Goal: Information Seeking & Learning: Find specific fact

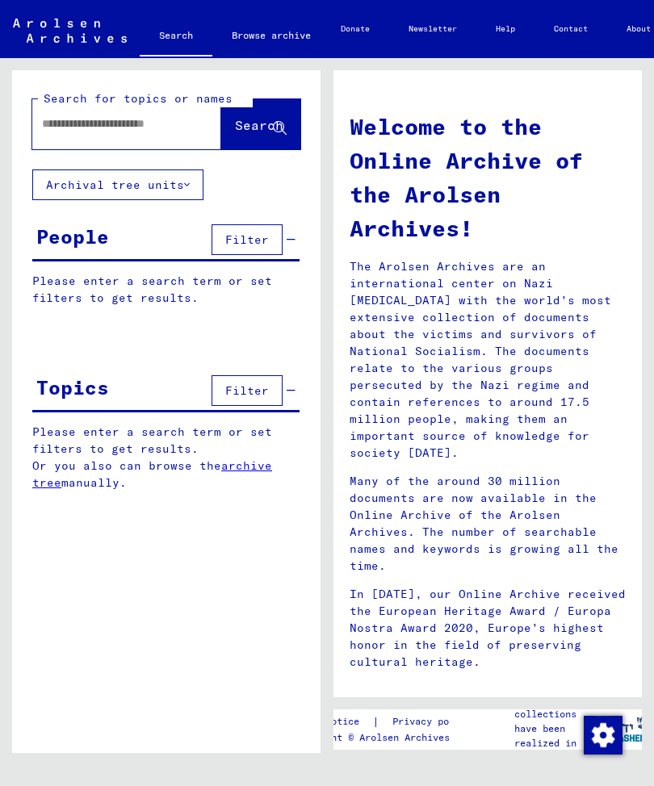
click at [73, 123] on input "text" at bounding box center [107, 123] width 131 height 17
type input "**********"
click at [249, 119] on span "Search" at bounding box center [259, 125] width 48 height 16
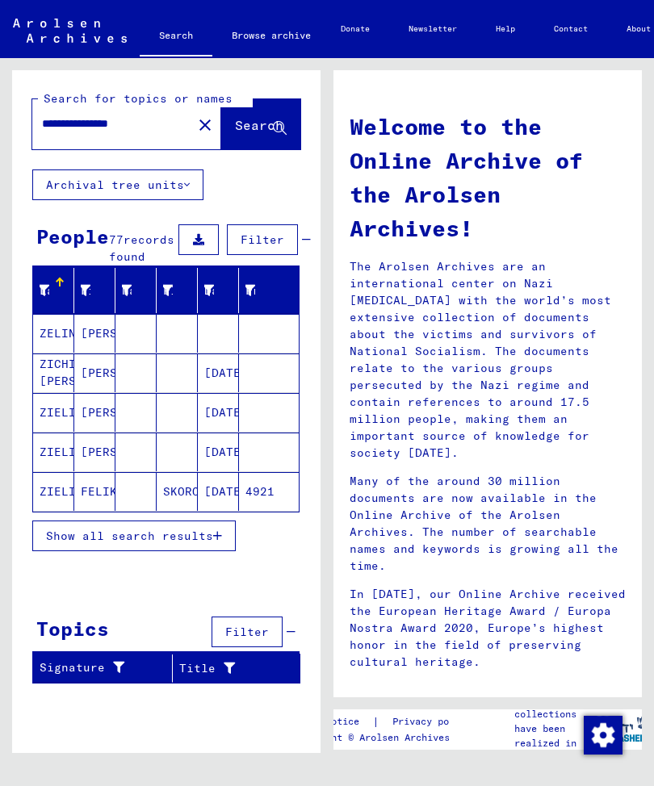
click at [211, 543] on span "Show all search results" at bounding box center [129, 536] width 167 height 15
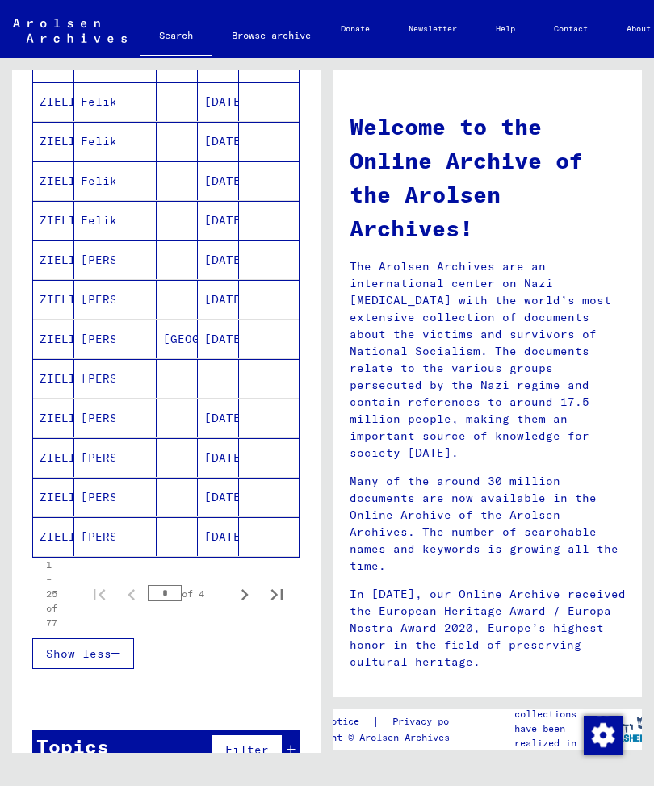
click at [257, 757] on span "Filter" at bounding box center [247, 750] width 44 height 15
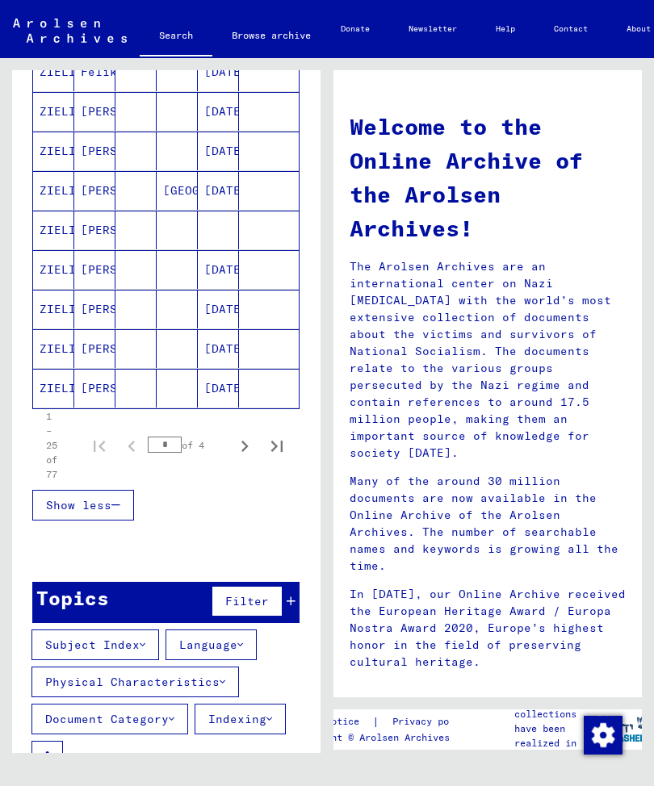
scroll to position [895, 0]
click at [296, 614] on div "Topics Filter" at bounding box center [165, 602] width 267 height 41
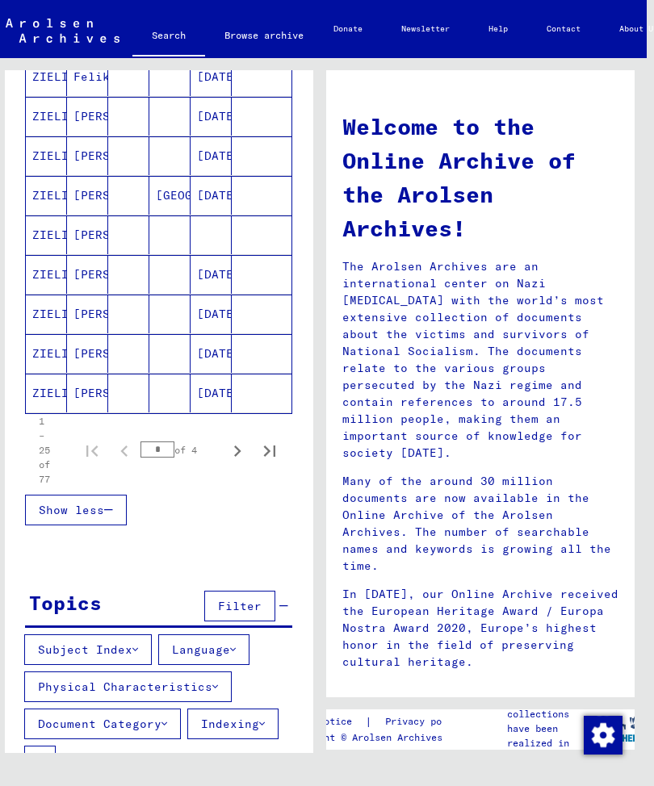
scroll to position [883, 0]
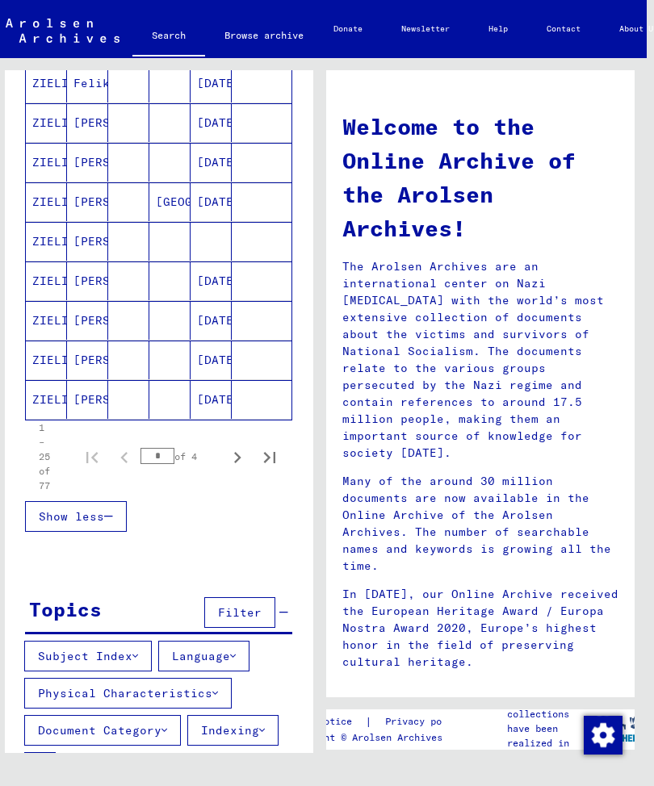
click at [79, 217] on mat-cell "[PERSON_NAME]" at bounding box center [87, 201] width 41 height 39
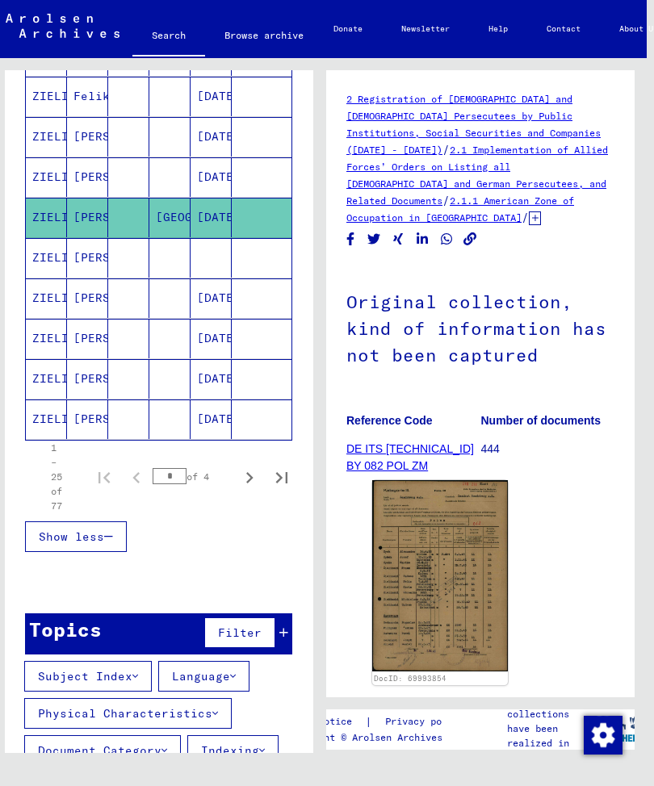
click at [457, 586] on img at bounding box center [440, 575] width 136 height 191
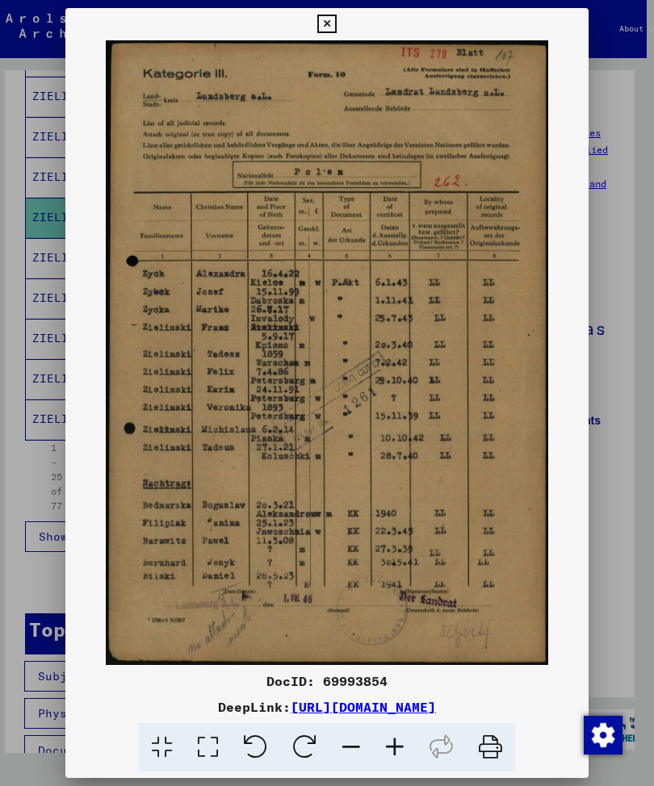
click at [336, 20] on icon at bounding box center [326, 24] width 19 height 19
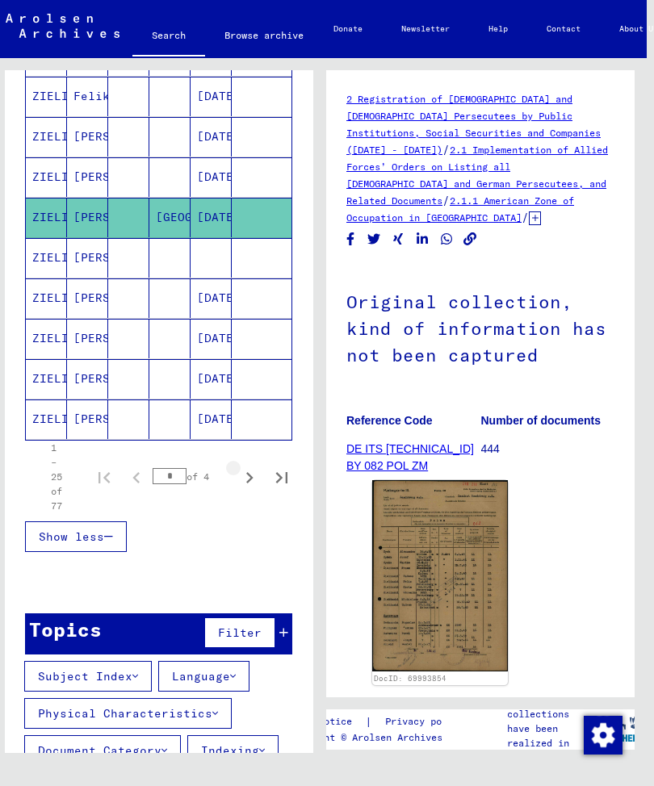
click at [257, 489] on icon "Next page" at bounding box center [249, 478] width 23 height 23
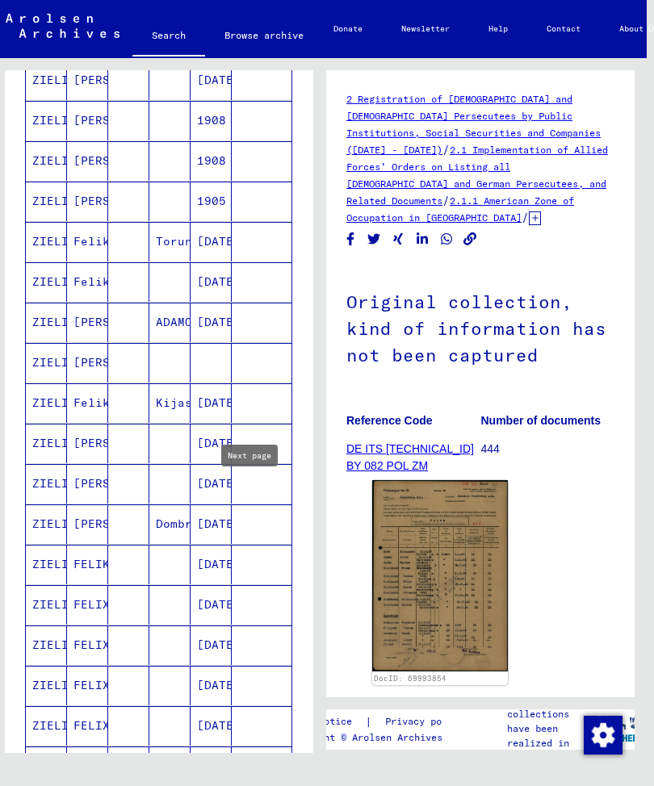
scroll to position [265, 0]
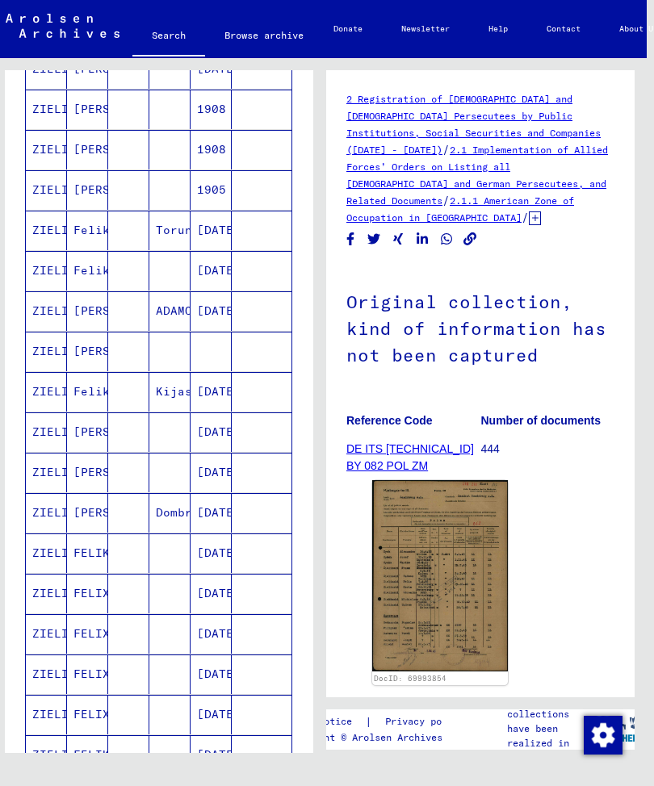
click at [90, 246] on mat-cell "Feliks" at bounding box center [87, 231] width 41 height 40
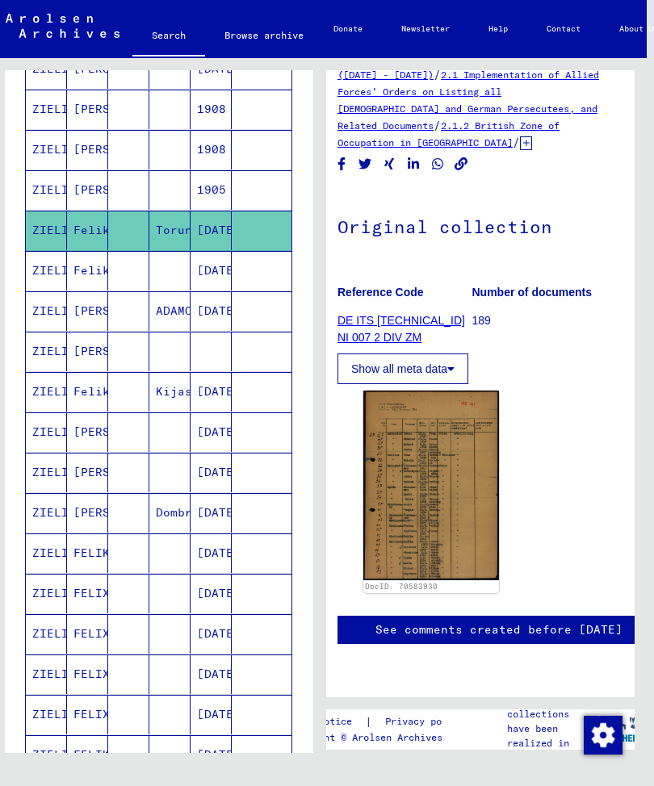
scroll to position [121, 10]
click at [435, 421] on img at bounding box center [431, 486] width 136 height 190
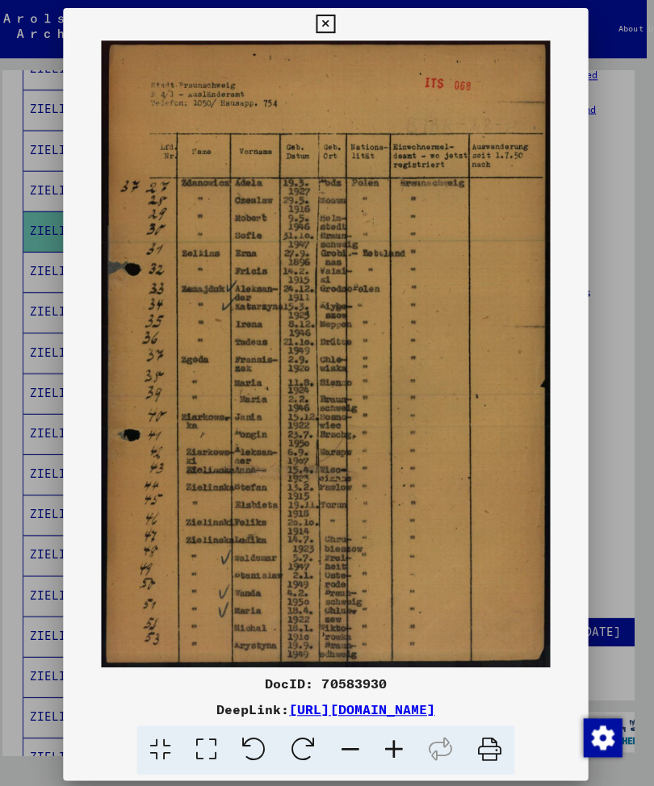
click at [336, 19] on icon at bounding box center [326, 24] width 19 height 19
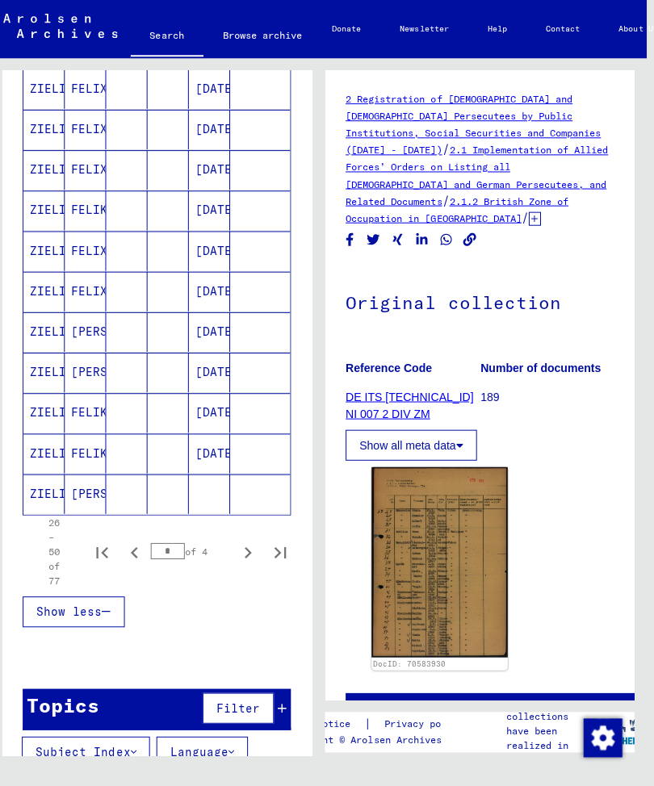
scroll to position [819, 0]
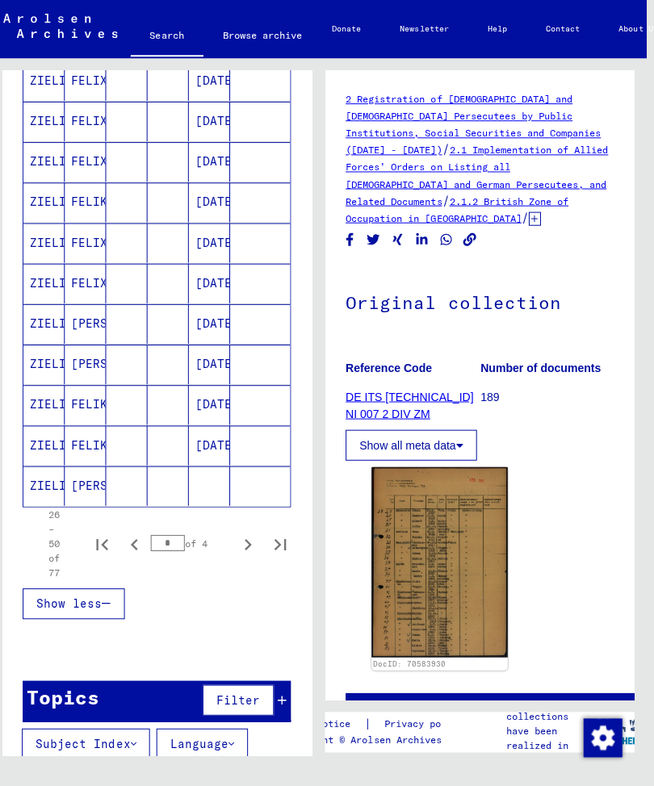
click at [97, 502] on mat-cell "[PERSON_NAME]" at bounding box center [87, 484] width 41 height 40
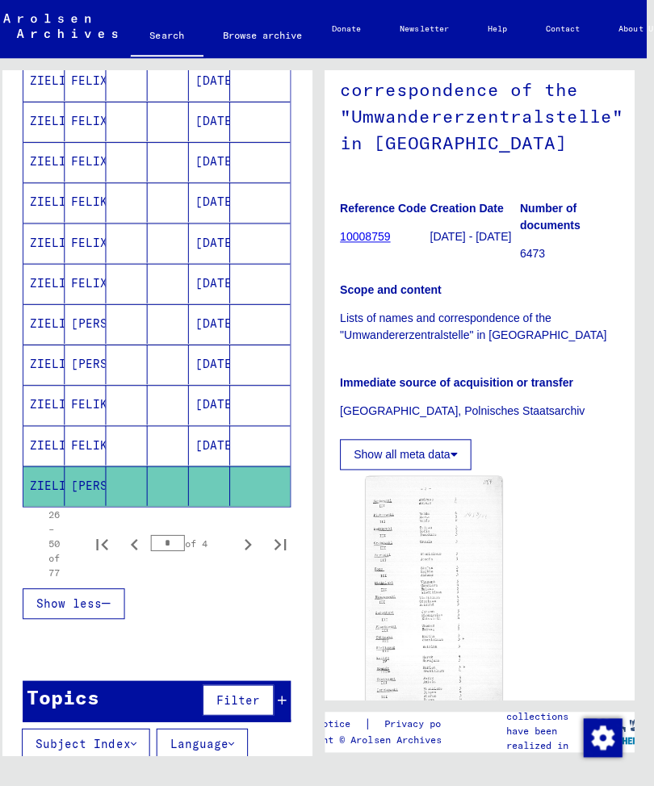
scroll to position [141, 6]
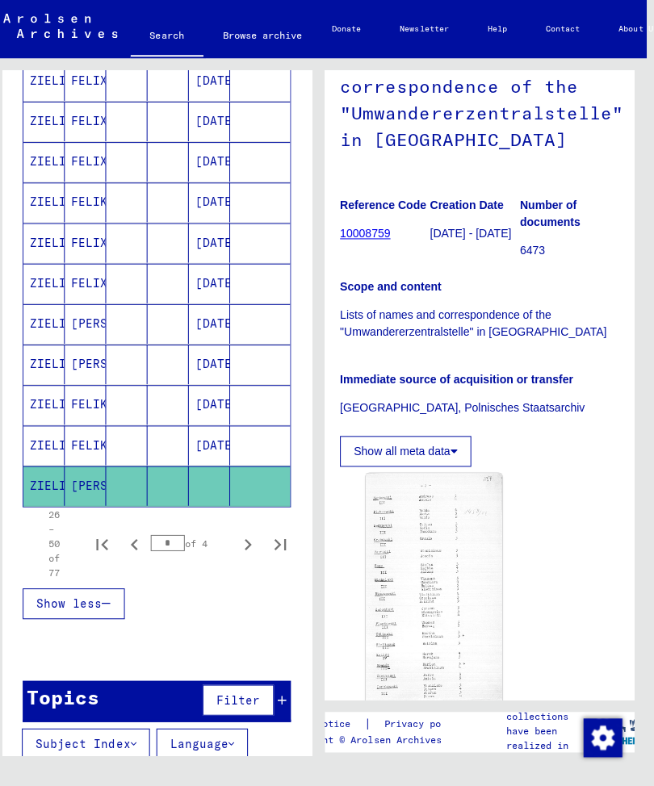
click at [426, 577] on img at bounding box center [435, 585] width 136 height 227
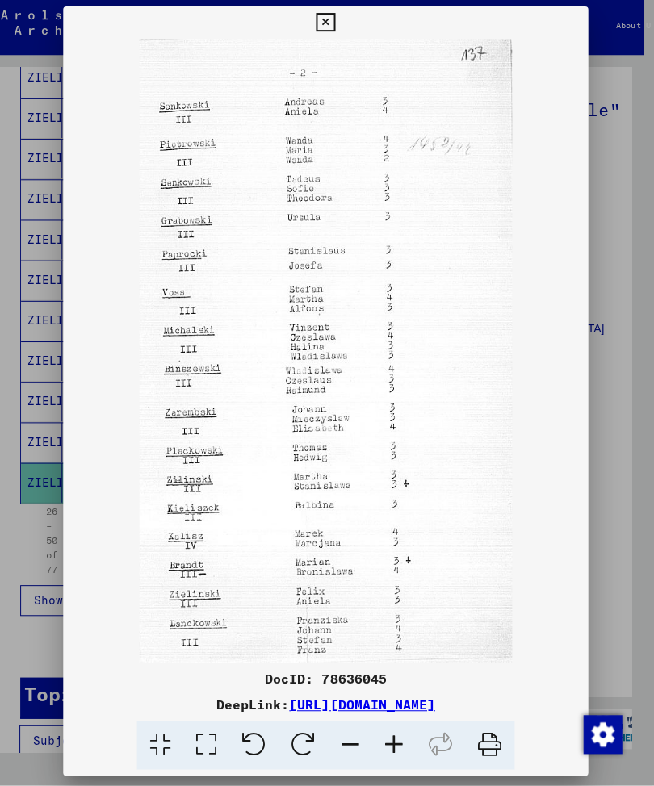
click at [336, 17] on icon at bounding box center [326, 25] width 19 height 19
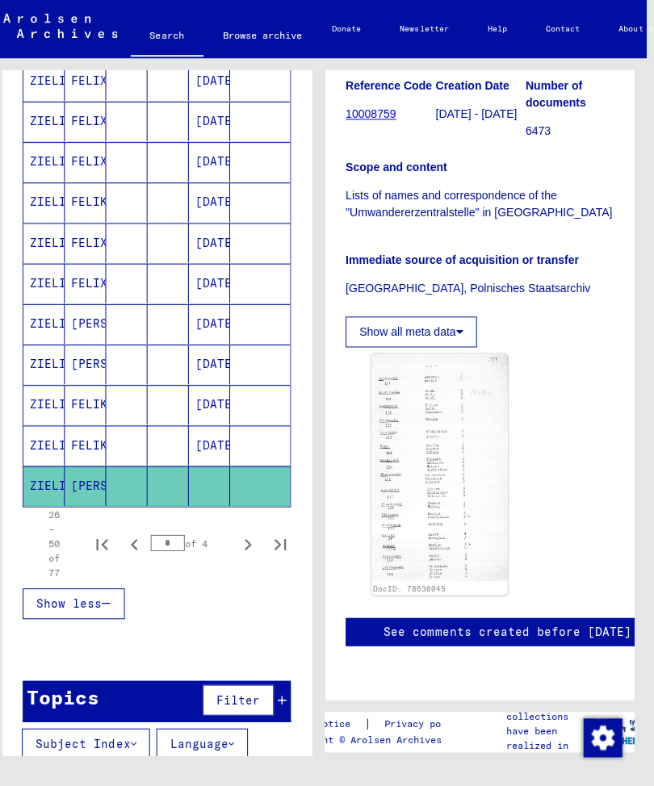
scroll to position [363, 0]
click at [254, 554] on icon "Next page" at bounding box center [249, 542] width 23 height 23
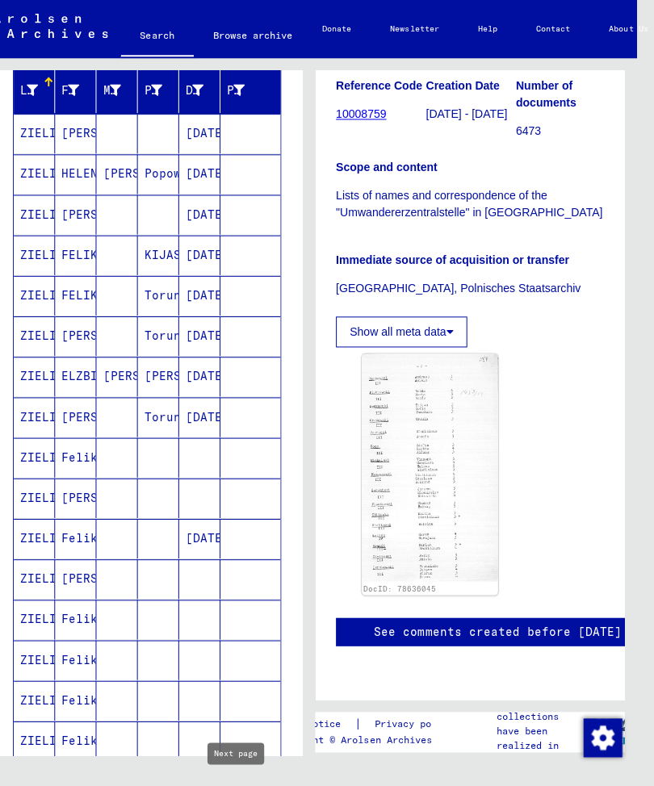
scroll to position [206, 0]
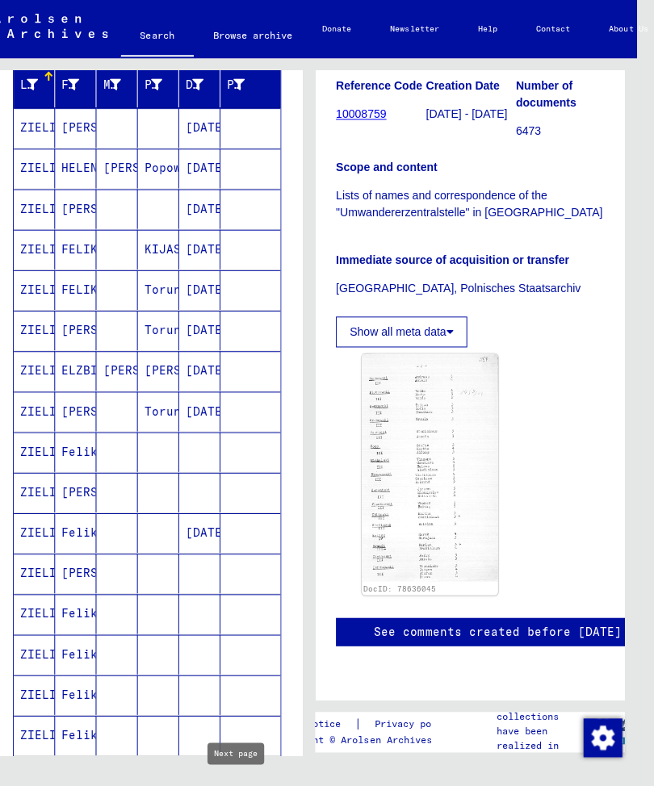
click at [76, 290] on mat-cell "FELIKS" at bounding box center [77, 290] width 41 height 40
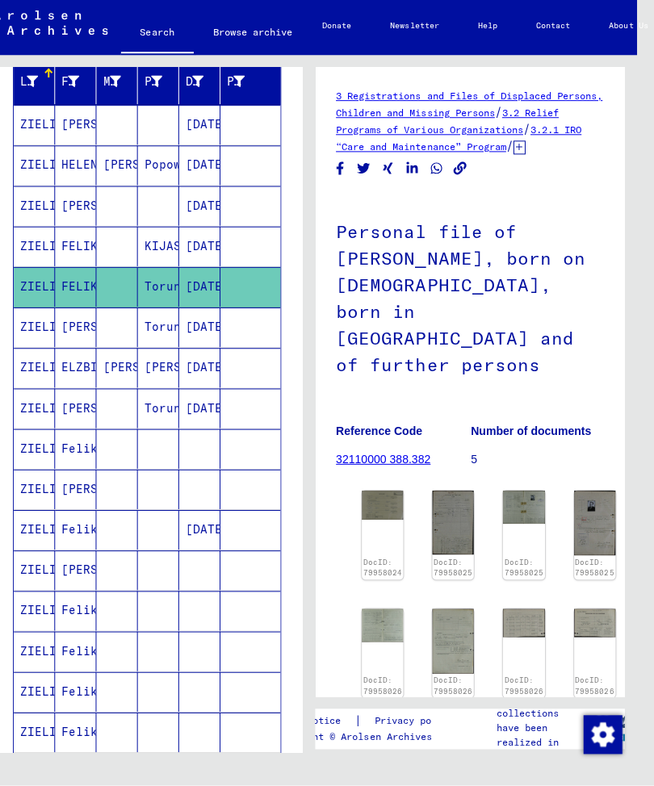
click at [388, 493] on img at bounding box center [383, 507] width 41 height 29
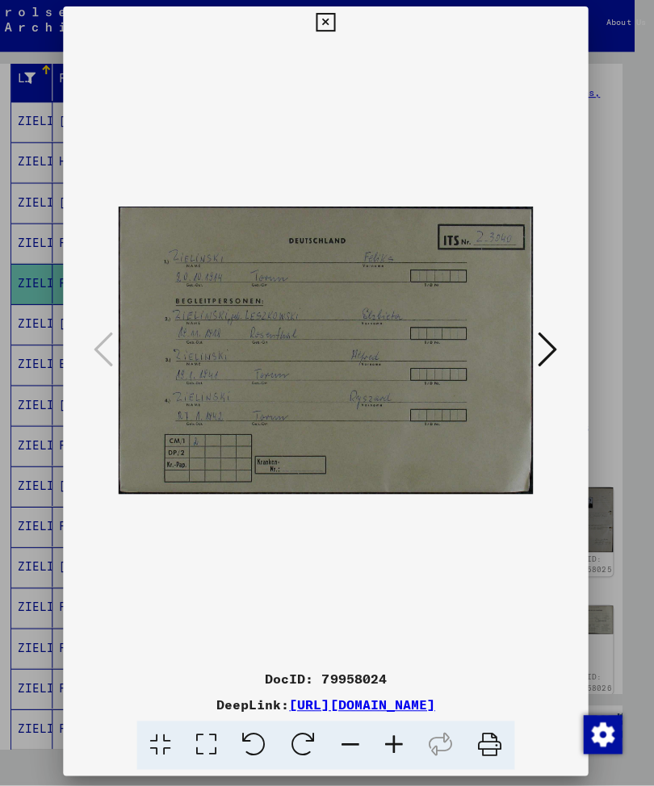
click at [547, 347] on icon at bounding box center [548, 351] width 19 height 39
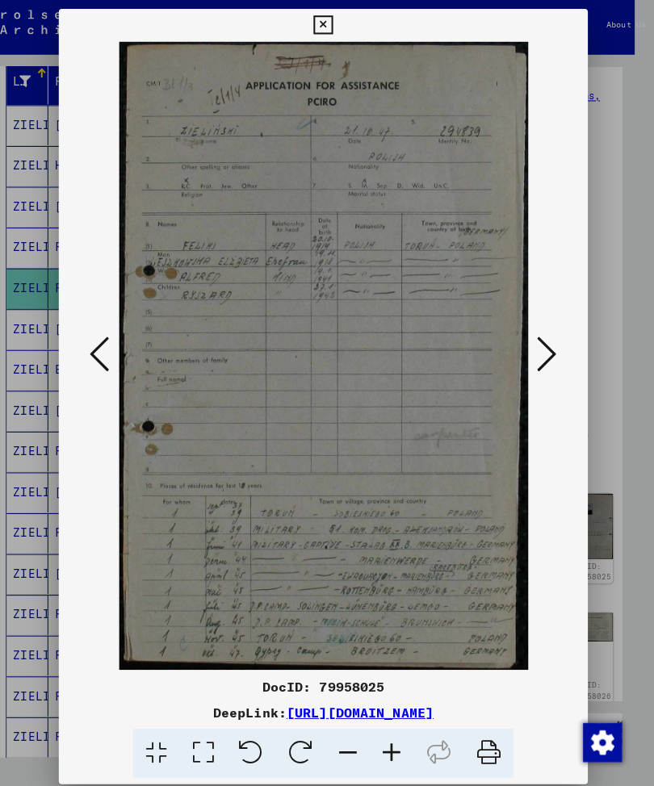
scroll to position [19, 17]
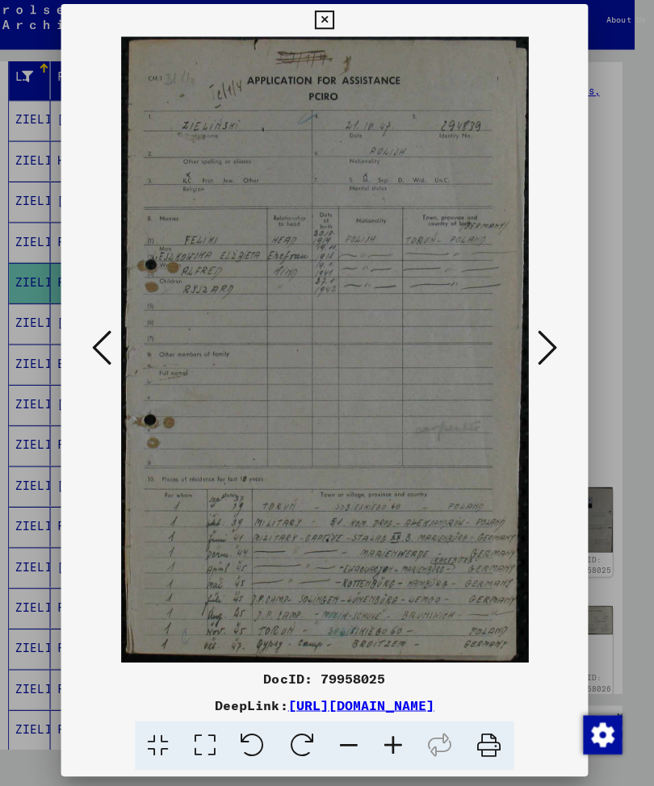
click at [549, 336] on icon at bounding box center [548, 351] width 19 height 39
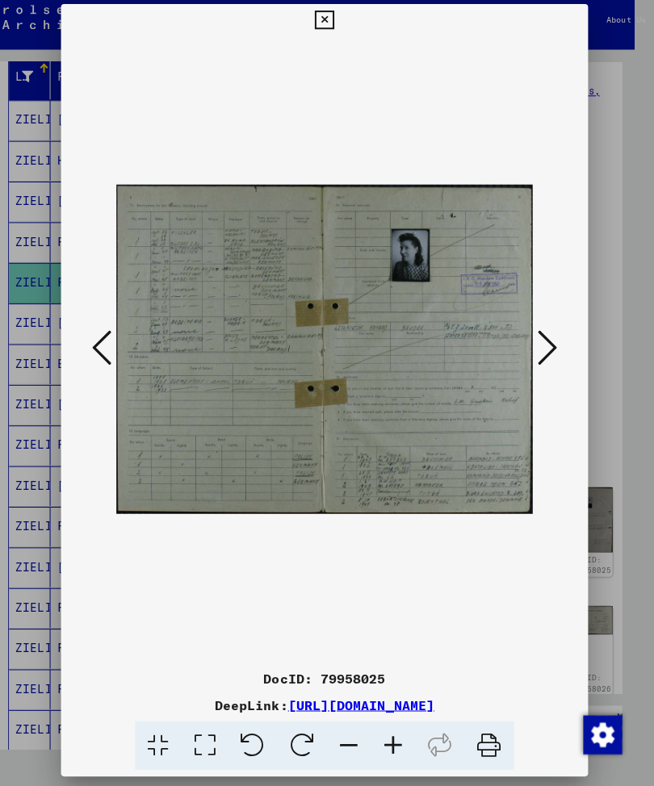
click at [550, 334] on icon at bounding box center [548, 351] width 19 height 39
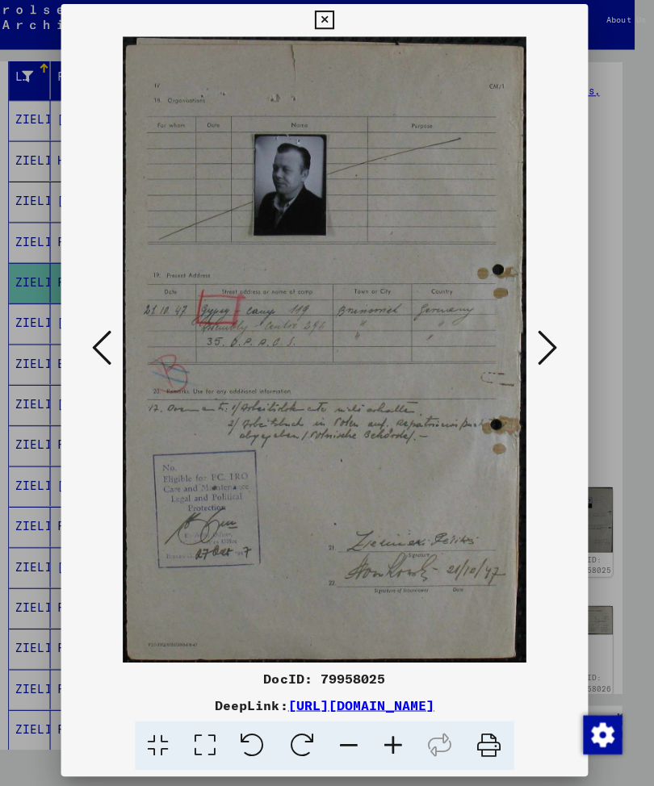
click at [545, 340] on icon at bounding box center [548, 351] width 19 height 39
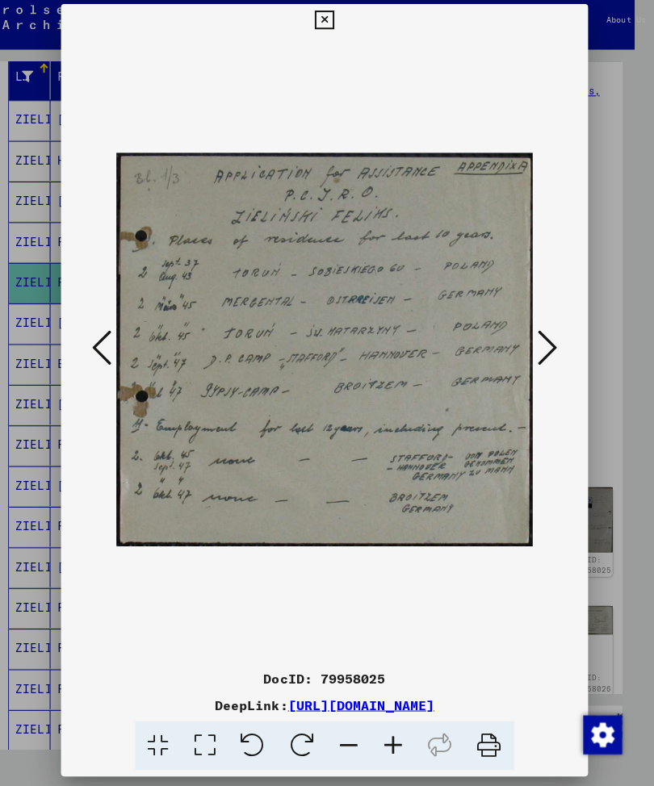
click at [541, 339] on icon at bounding box center [548, 351] width 19 height 39
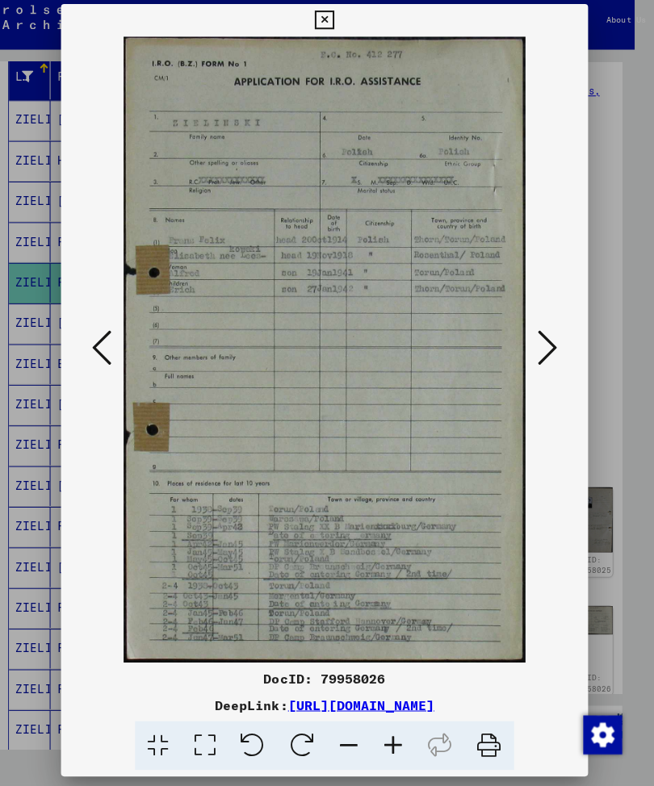
click at [545, 334] on icon at bounding box center [548, 351] width 19 height 39
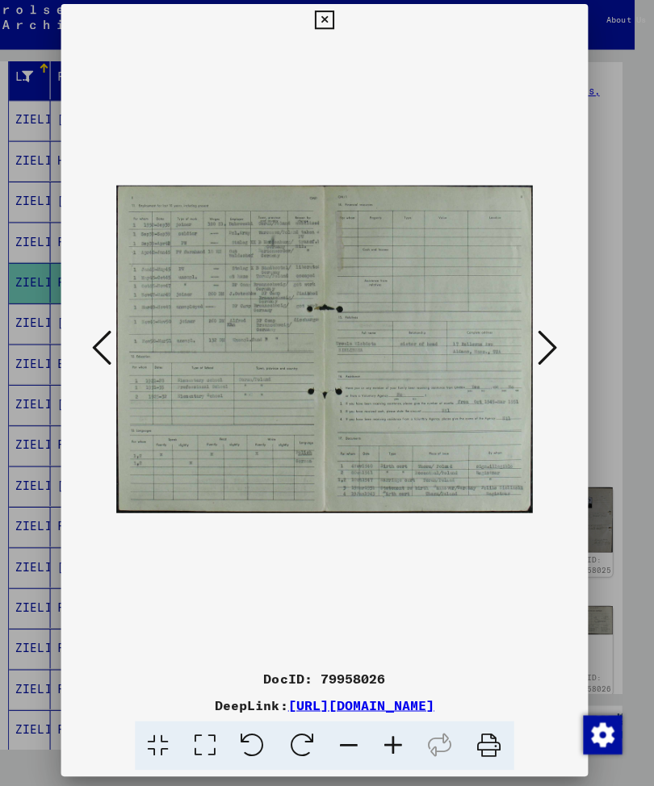
click at [542, 337] on icon at bounding box center [548, 351] width 19 height 39
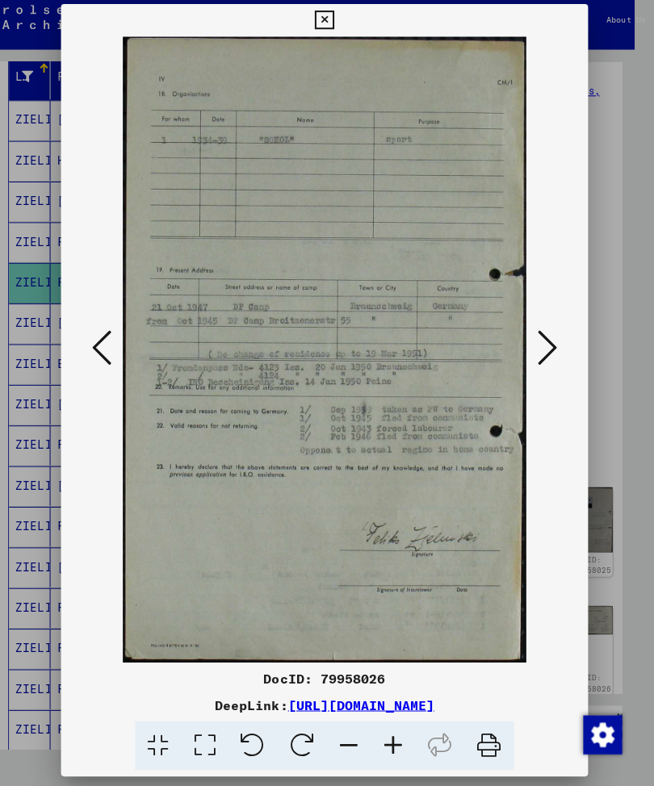
click at [543, 342] on icon at bounding box center [548, 351] width 19 height 39
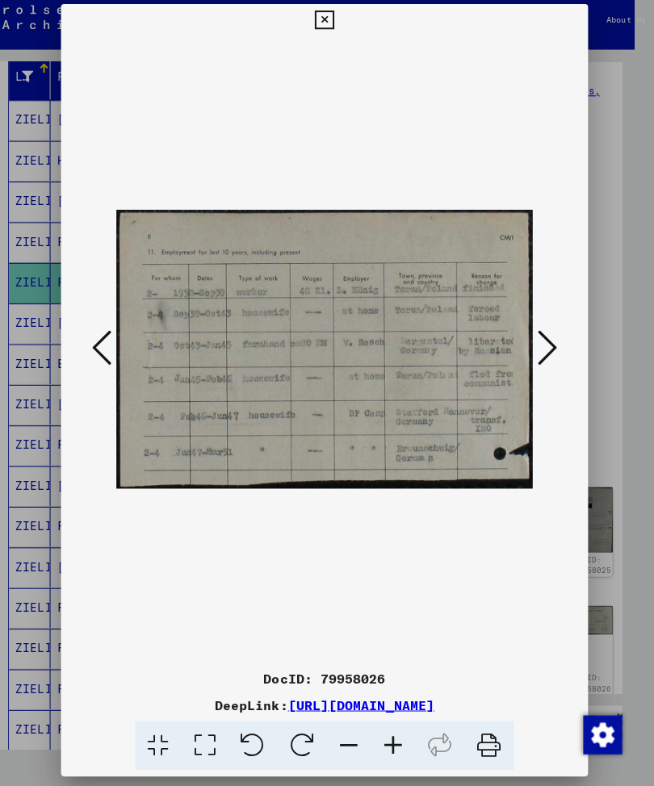
click at [542, 344] on icon at bounding box center [548, 351] width 19 height 39
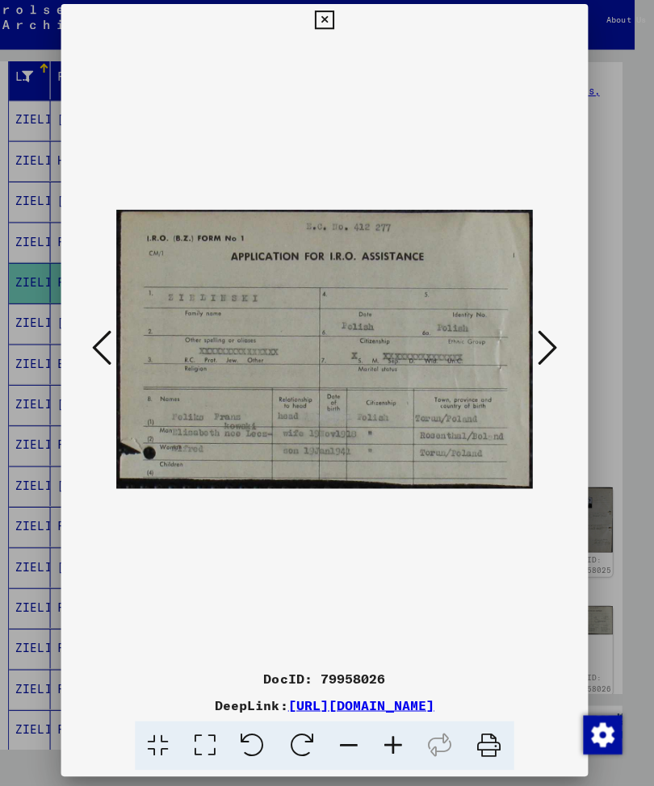
click at [540, 347] on icon at bounding box center [548, 351] width 19 height 39
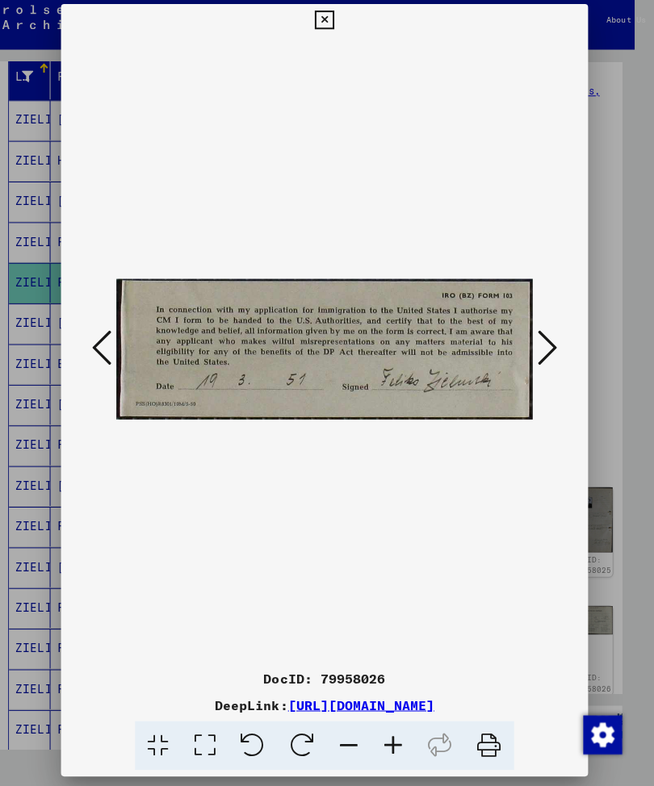
click at [543, 340] on icon at bounding box center [548, 351] width 19 height 39
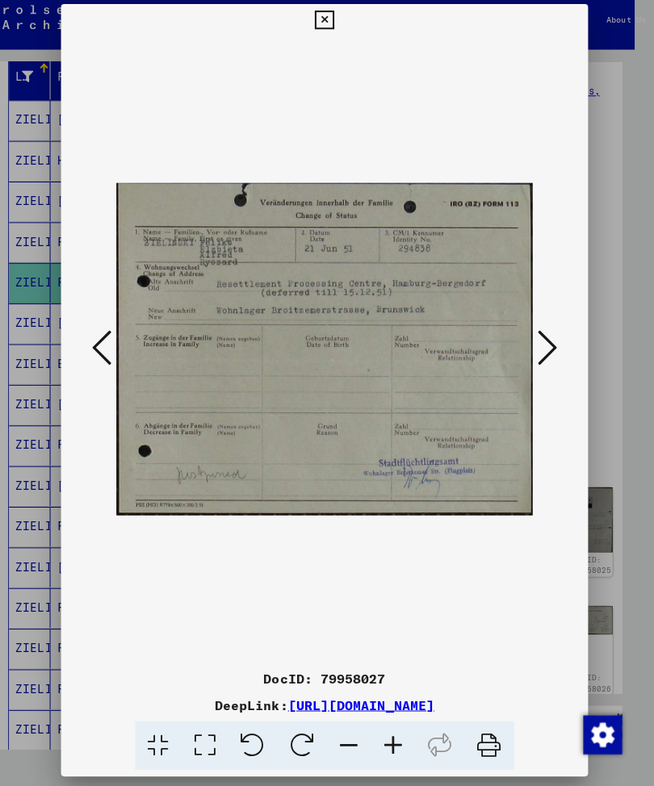
click at [543, 337] on icon at bounding box center [548, 351] width 19 height 39
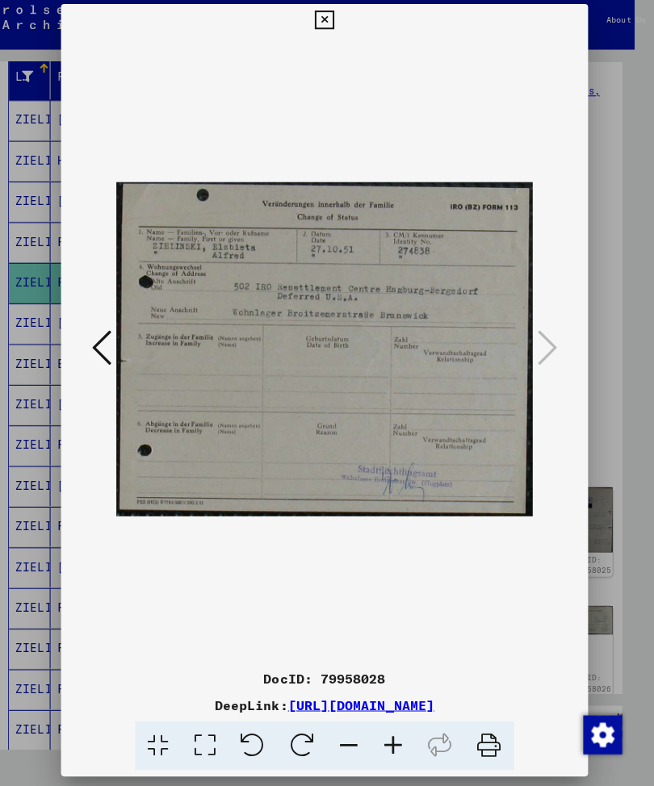
click at [102, 332] on icon at bounding box center [105, 351] width 19 height 39
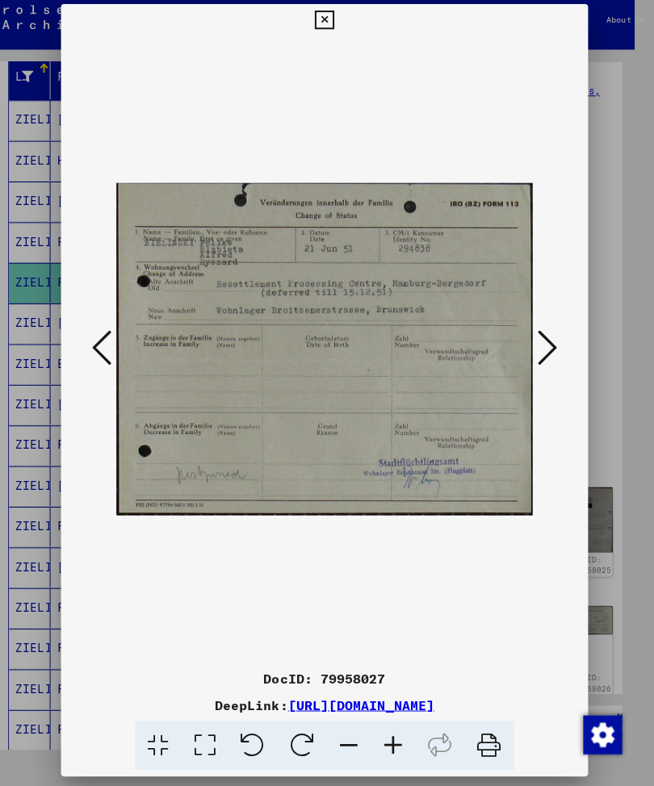
click at [103, 337] on icon at bounding box center [105, 351] width 19 height 39
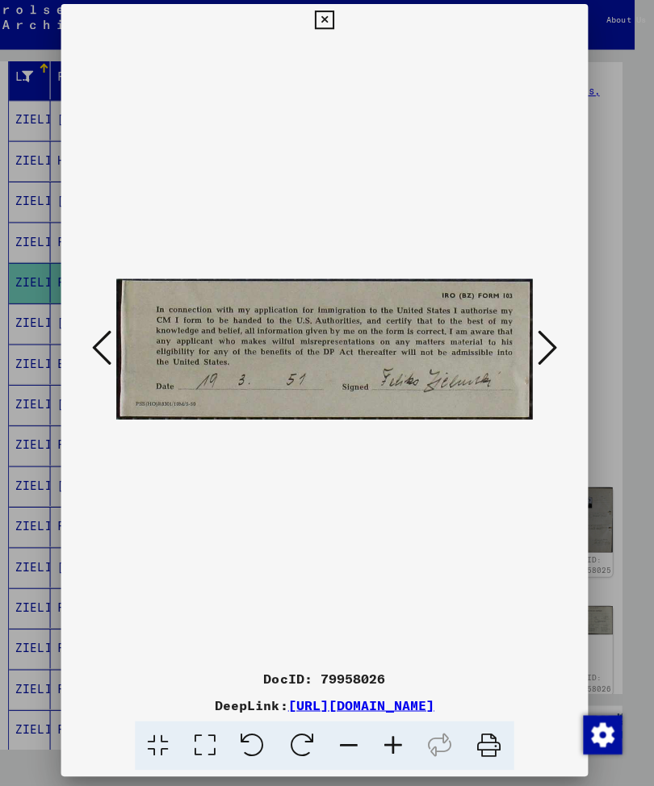
click at [103, 337] on icon at bounding box center [105, 351] width 19 height 39
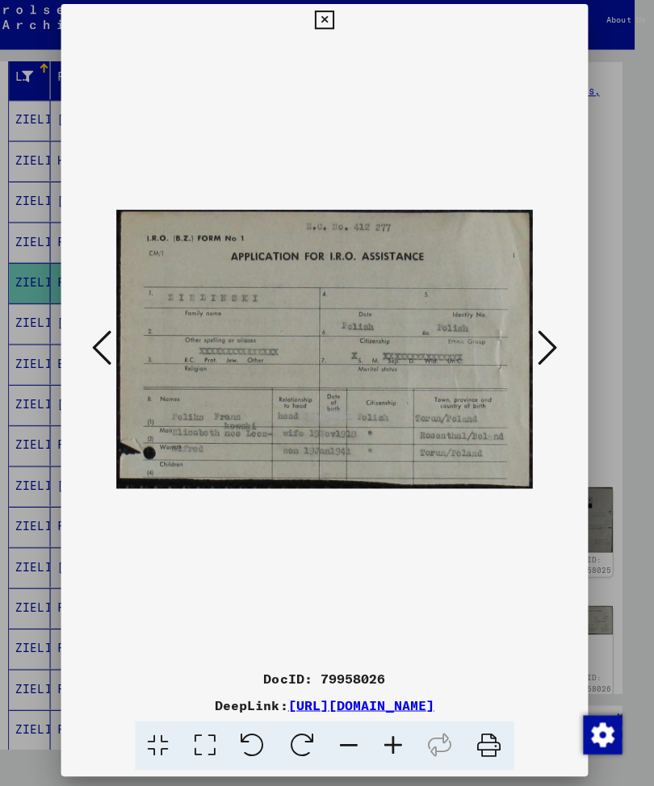
click at [102, 338] on icon at bounding box center [105, 351] width 19 height 39
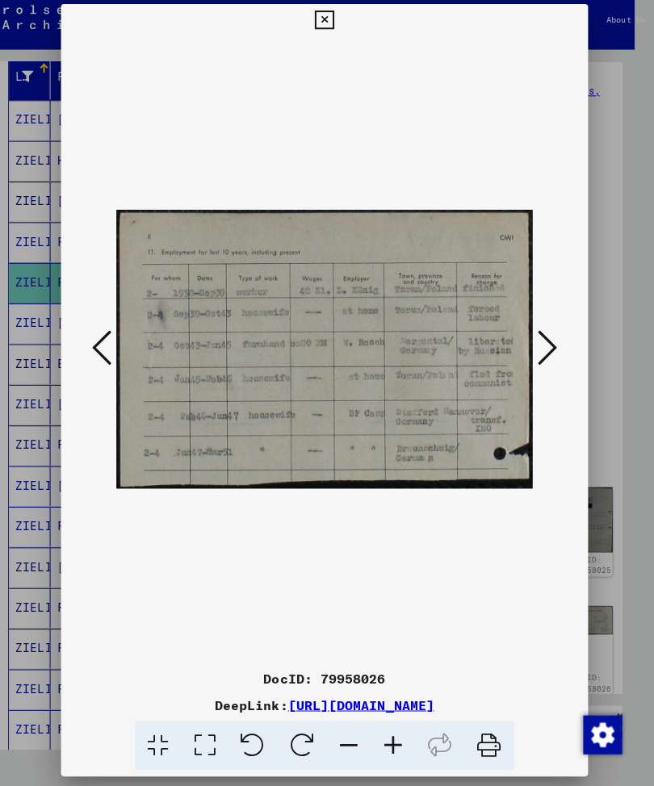
click at [103, 337] on icon at bounding box center [105, 351] width 19 height 39
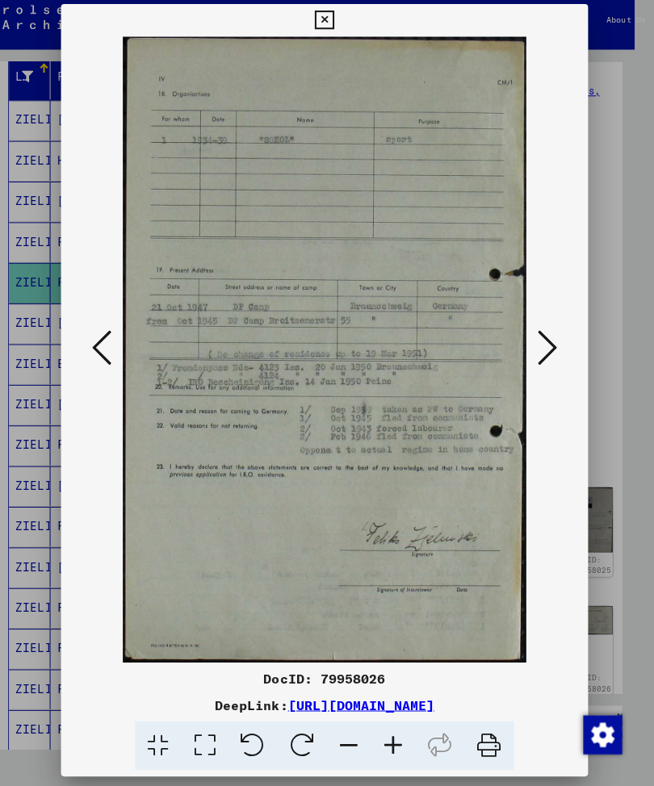
click at [336, 16] on icon at bounding box center [326, 25] width 19 height 19
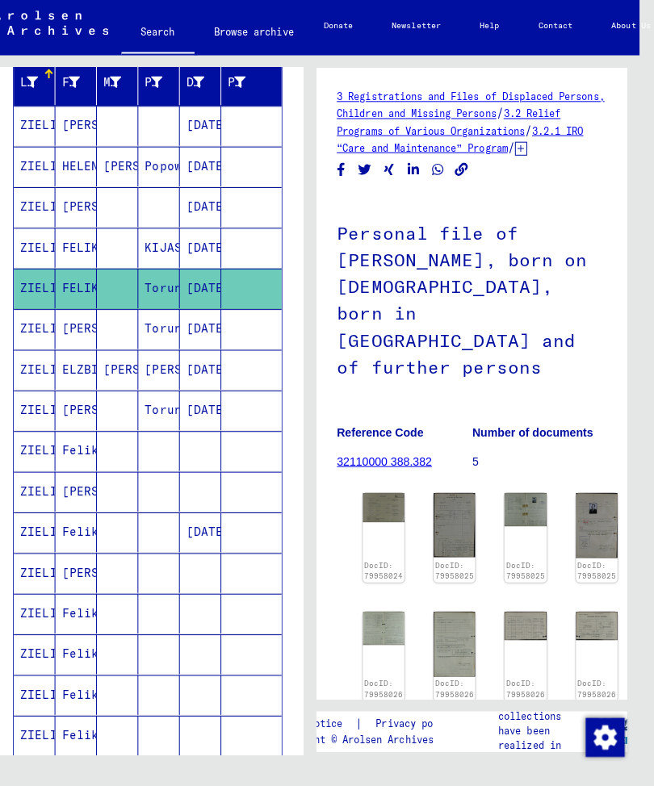
click at [160, 327] on mat-cell "Torun" at bounding box center [160, 330] width 41 height 40
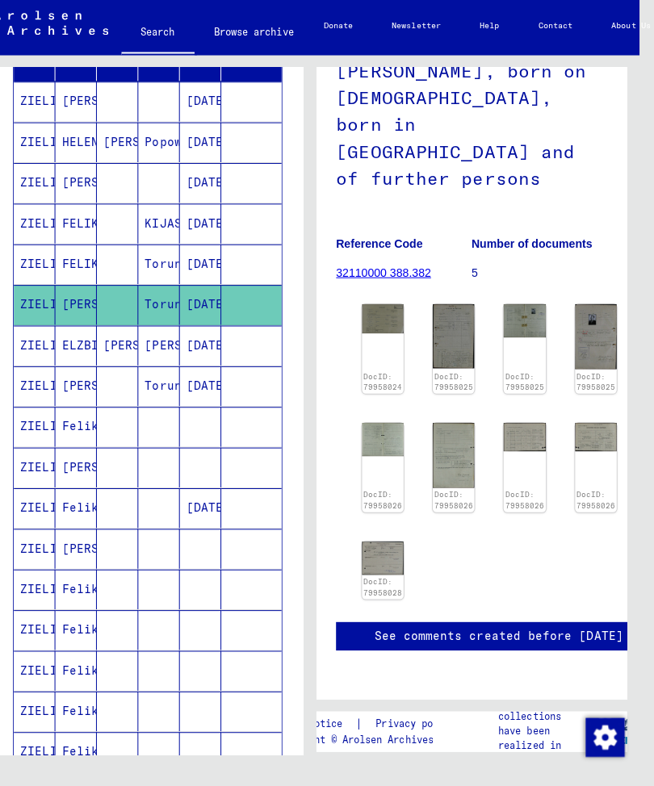
scroll to position [242, 0]
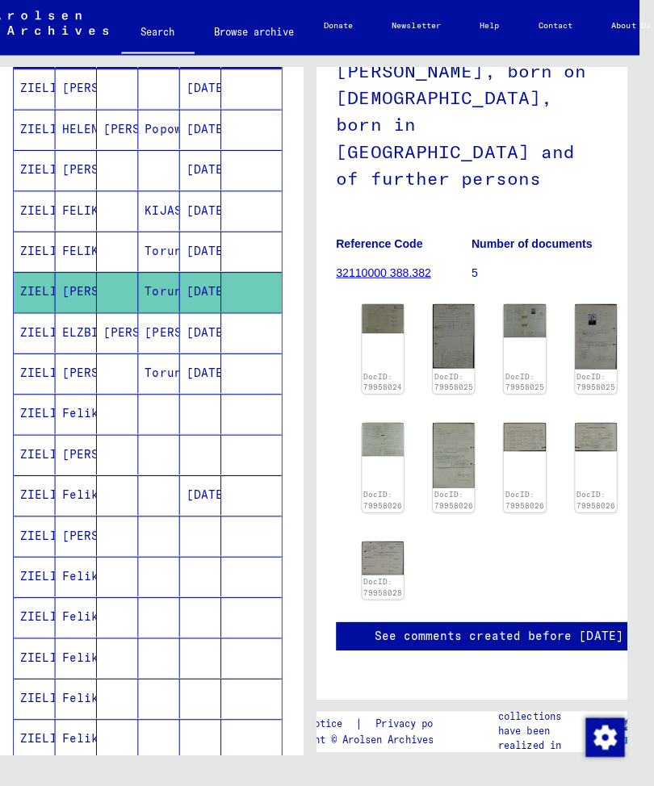
click at [81, 333] on mat-cell "ELZBIETA" at bounding box center [77, 334] width 41 height 40
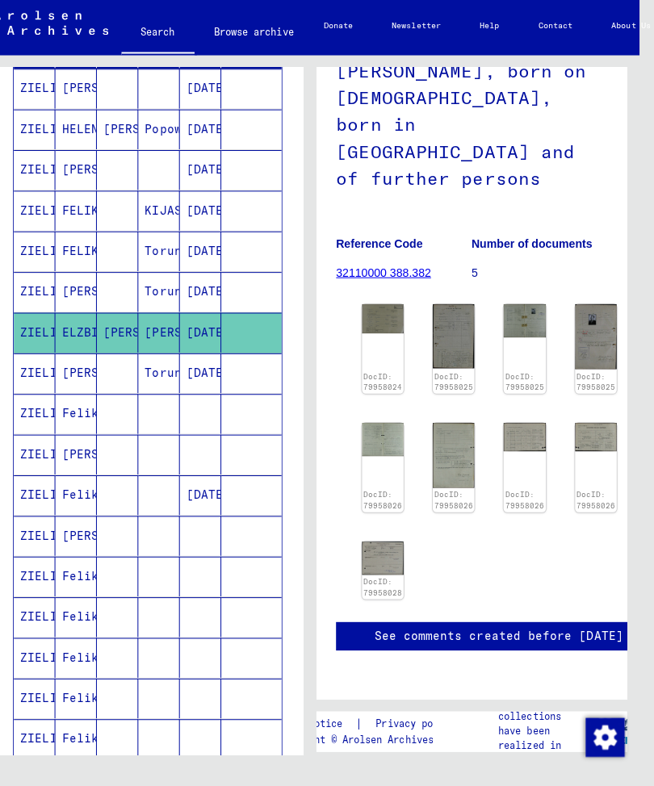
click at [74, 364] on mat-cell "[PERSON_NAME]" at bounding box center [77, 374] width 41 height 40
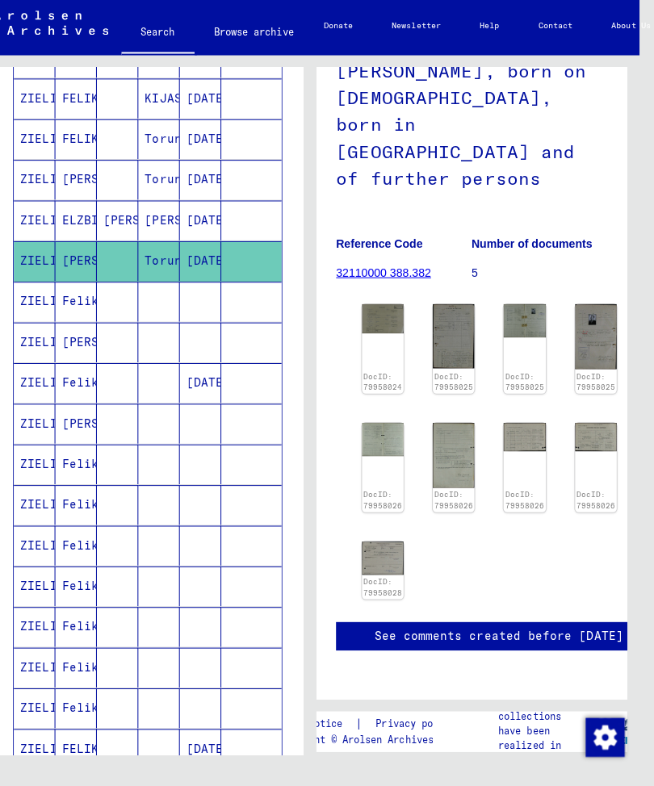
scroll to position [374, 0]
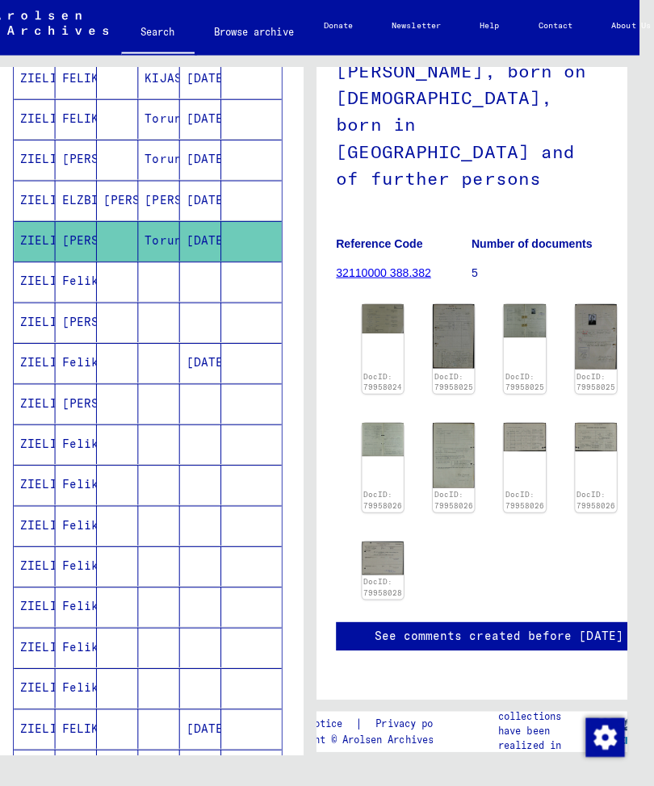
click at [74, 280] on mat-cell "Feliks" at bounding box center [77, 283] width 41 height 40
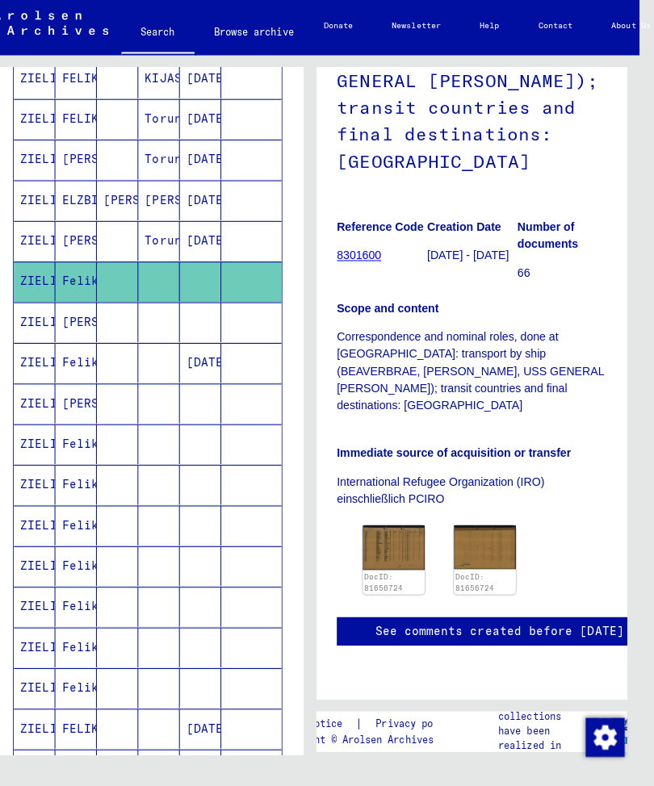
scroll to position [353, 0]
click at [386, 525] on img at bounding box center [393, 547] width 61 height 44
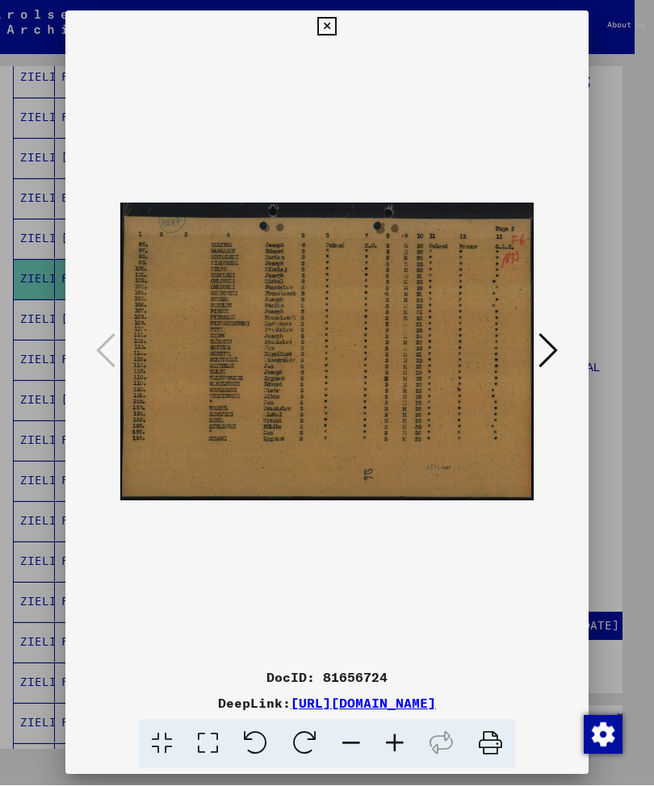
click at [336, 18] on icon at bounding box center [326, 27] width 19 height 19
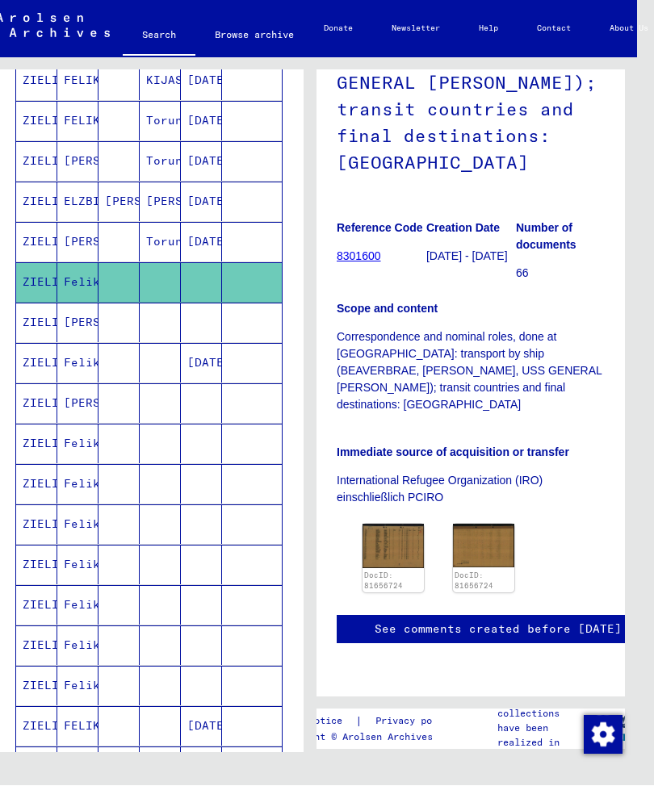
click at [82, 321] on mat-cell "[PERSON_NAME]" at bounding box center [77, 324] width 41 height 40
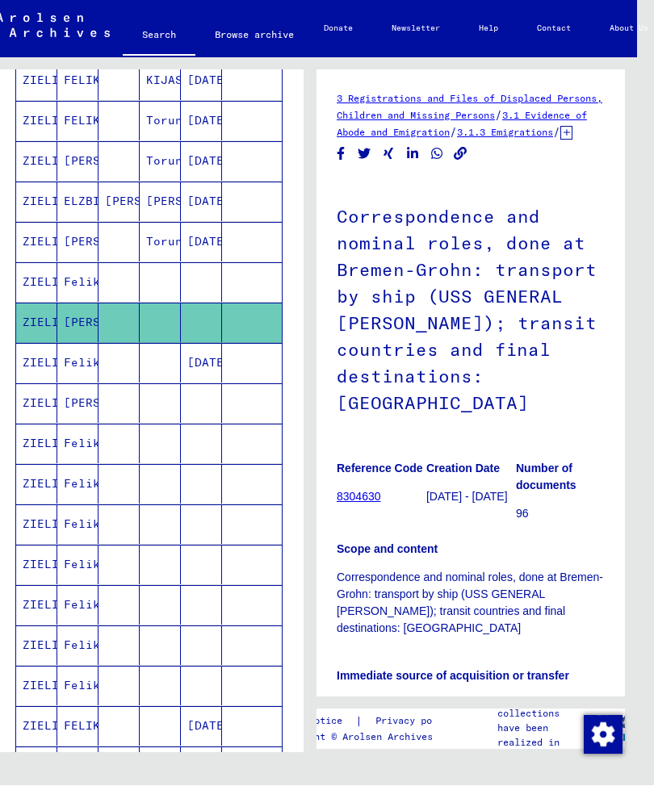
click at [71, 366] on mat-cell "Feliks" at bounding box center [77, 364] width 41 height 40
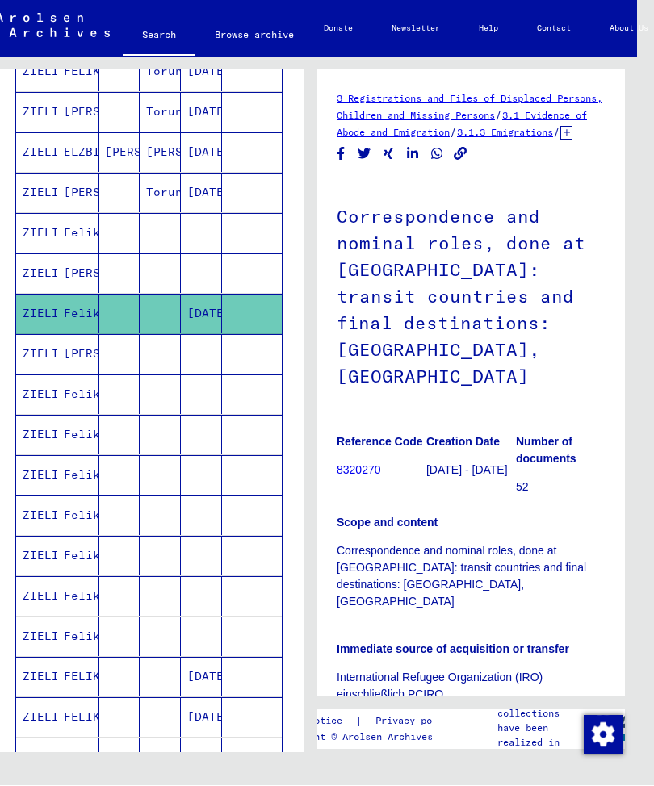
scroll to position [435, 0]
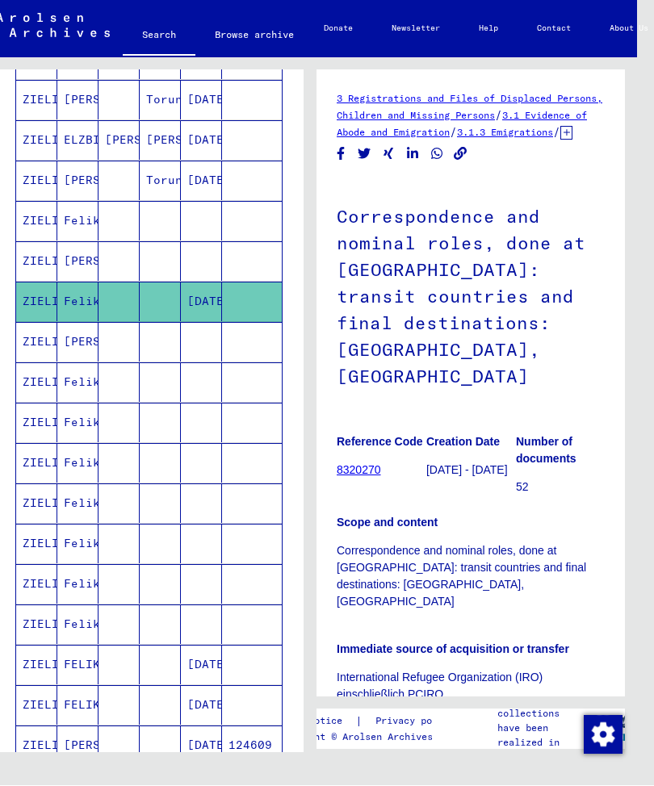
click at [58, 384] on mat-cell "Feliks" at bounding box center [77, 383] width 41 height 40
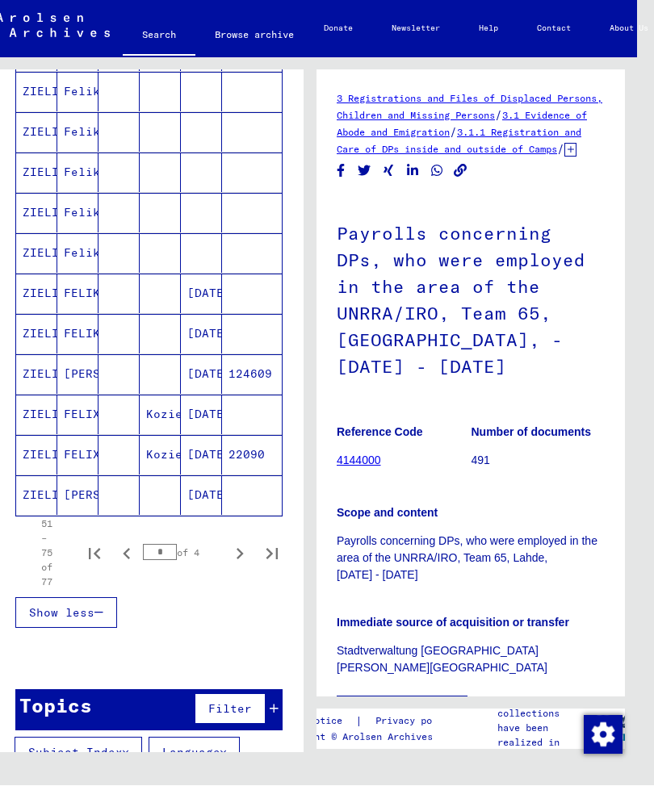
scroll to position [786, 0]
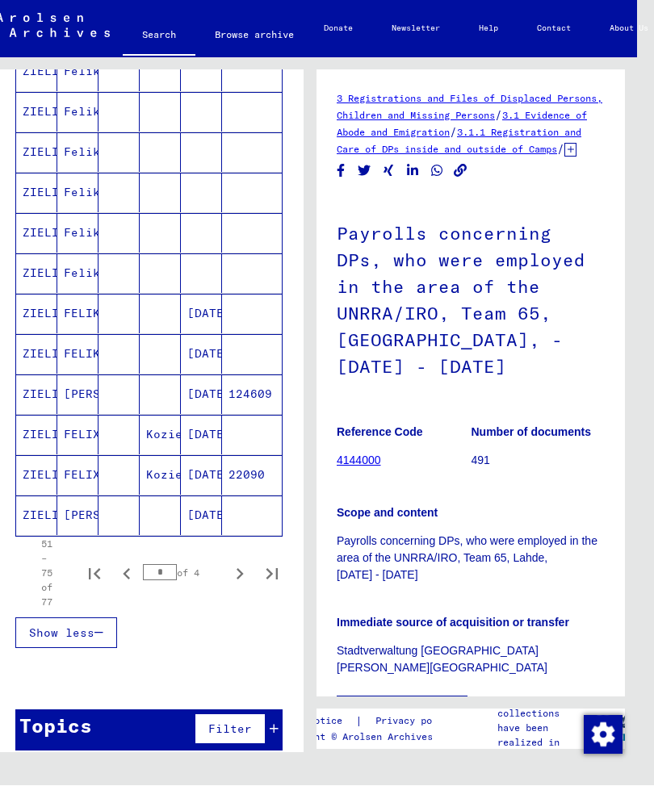
click at [80, 314] on mat-cell "FELIKS" at bounding box center [77, 315] width 41 height 40
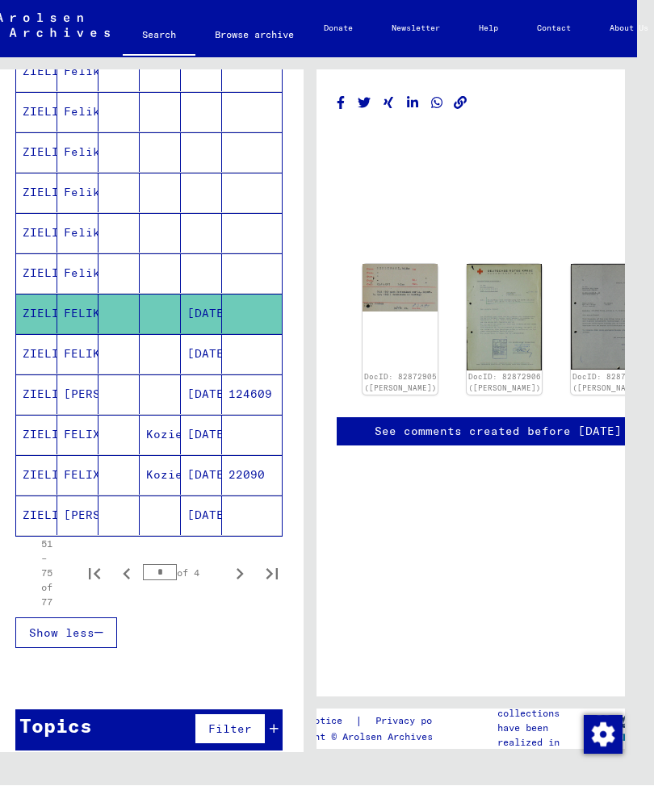
click at [388, 268] on img at bounding box center [400, 289] width 75 height 48
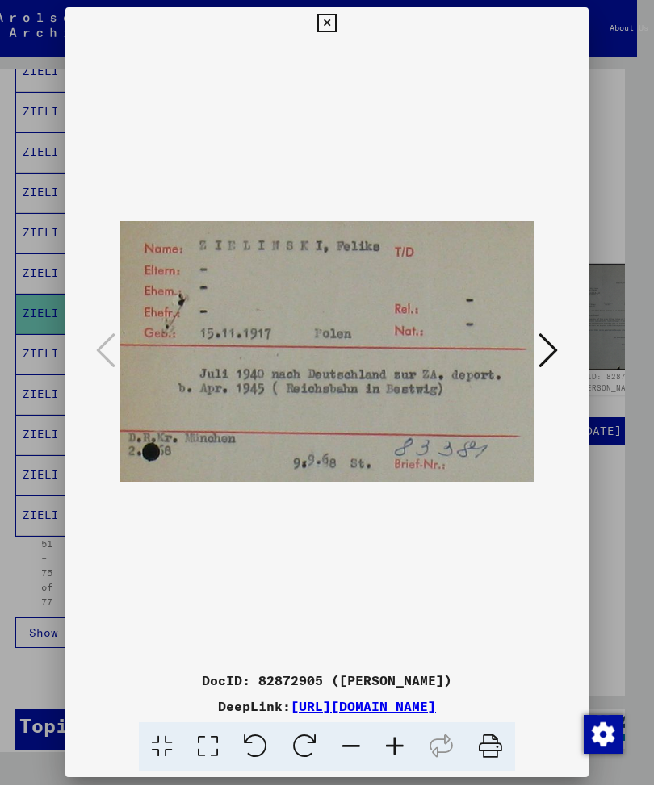
click at [546, 348] on icon at bounding box center [548, 351] width 19 height 39
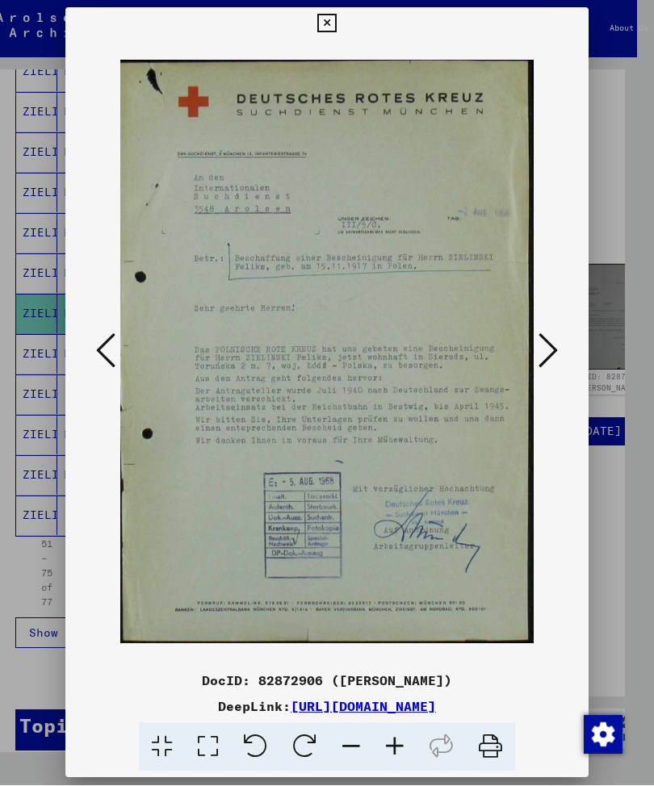
click at [551, 342] on icon at bounding box center [548, 351] width 19 height 39
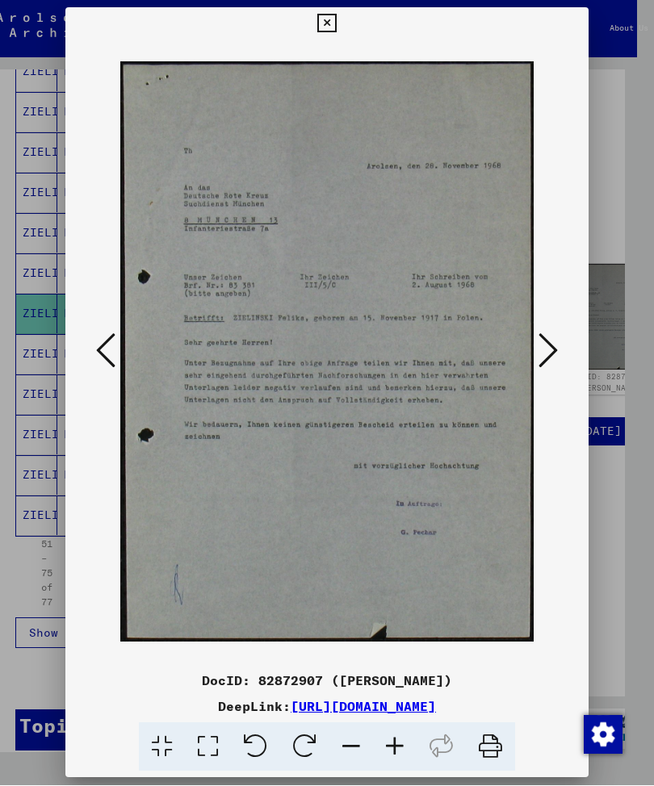
click at [548, 344] on icon at bounding box center [548, 351] width 19 height 39
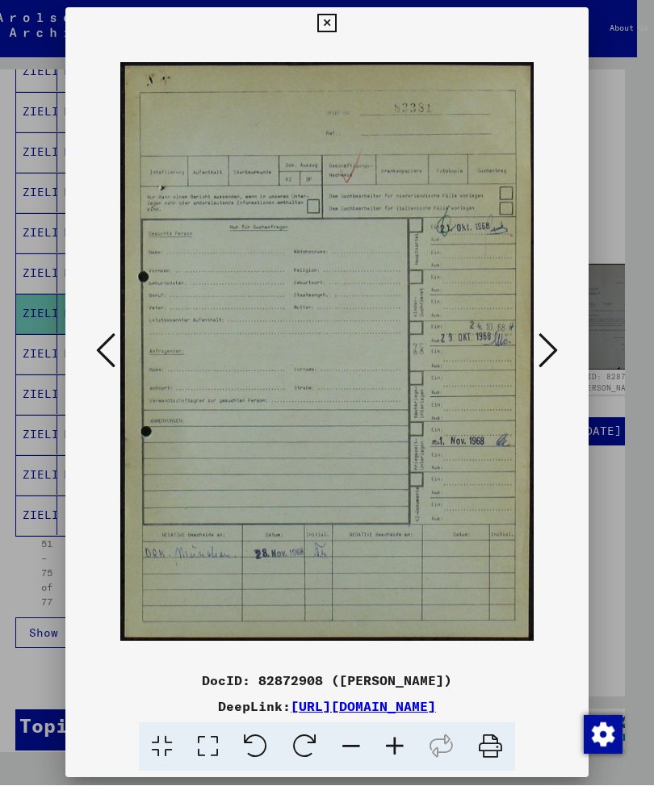
click at [551, 342] on icon at bounding box center [548, 351] width 19 height 39
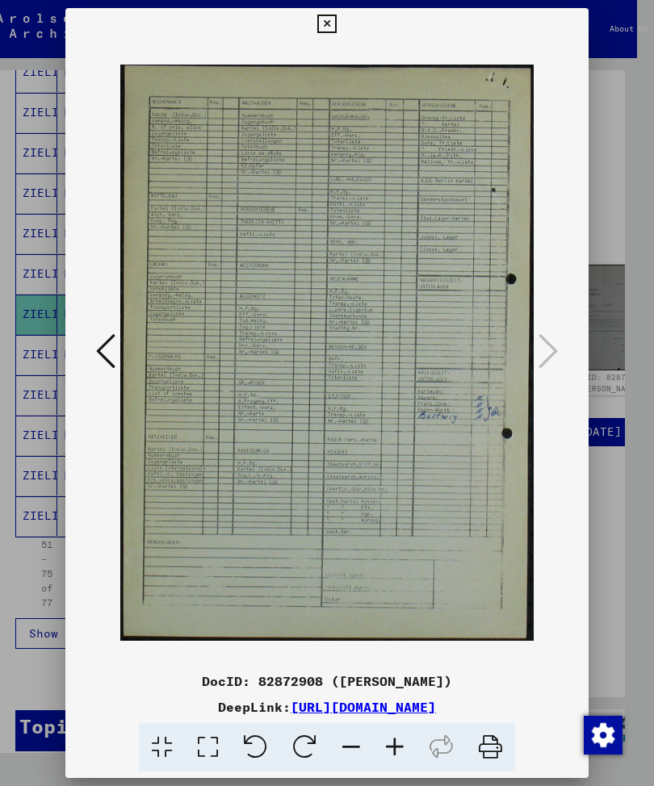
click at [336, 15] on icon at bounding box center [326, 24] width 19 height 19
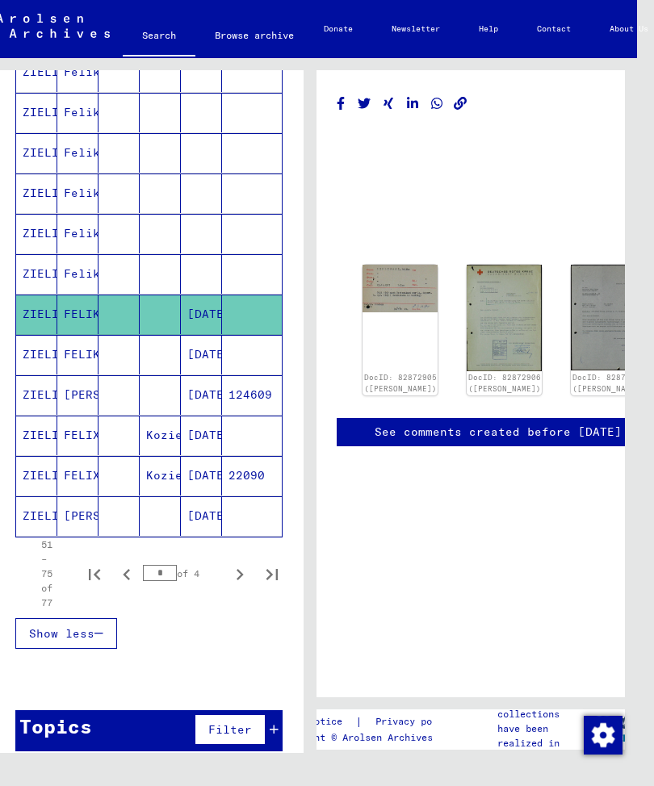
click at [75, 352] on mat-cell "FELIKS" at bounding box center [77, 355] width 41 height 40
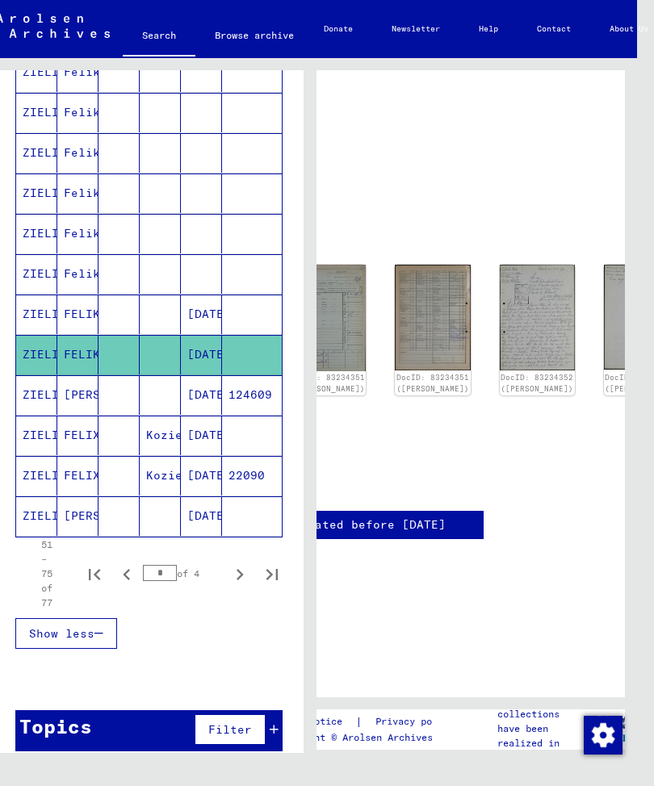
scroll to position [5, 175]
click at [501, 278] on img at bounding box center [538, 318] width 75 height 106
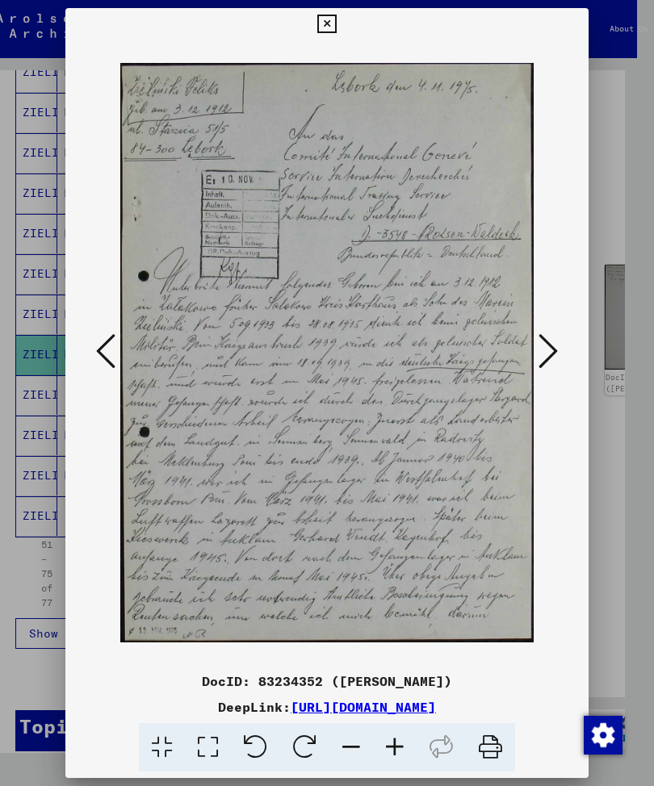
click at [551, 344] on icon at bounding box center [548, 351] width 19 height 39
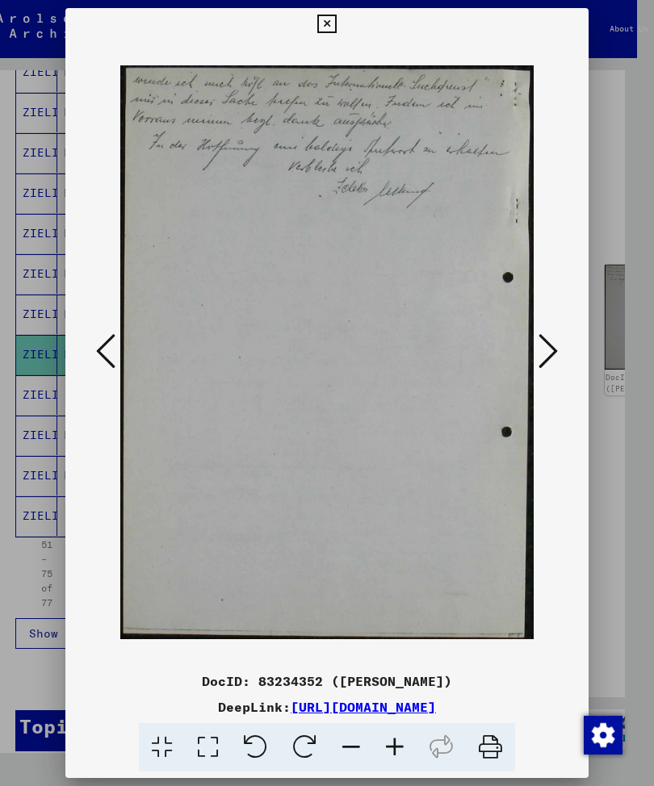
click at [549, 343] on icon at bounding box center [548, 351] width 19 height 39
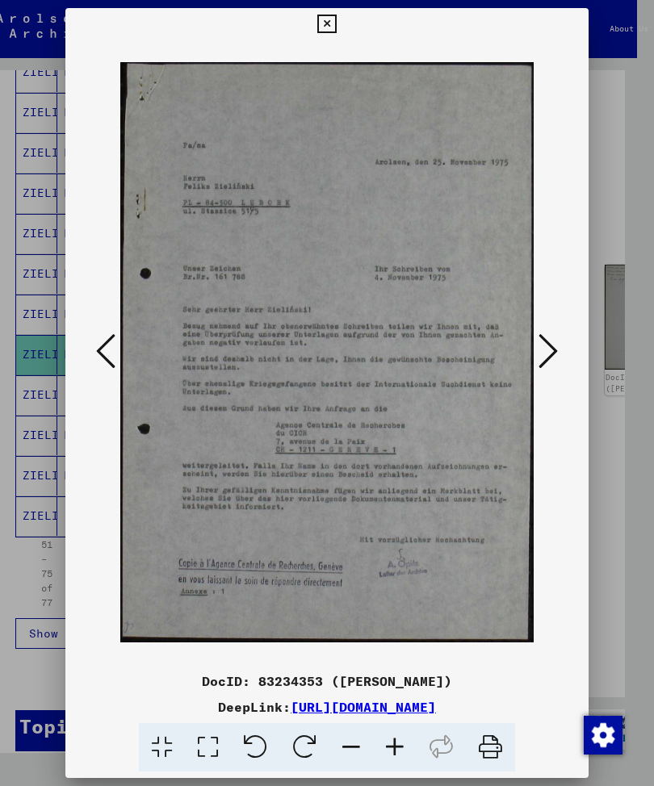
click at [547, 332] on icon at bounding box center [548, 351] width 19 height 39
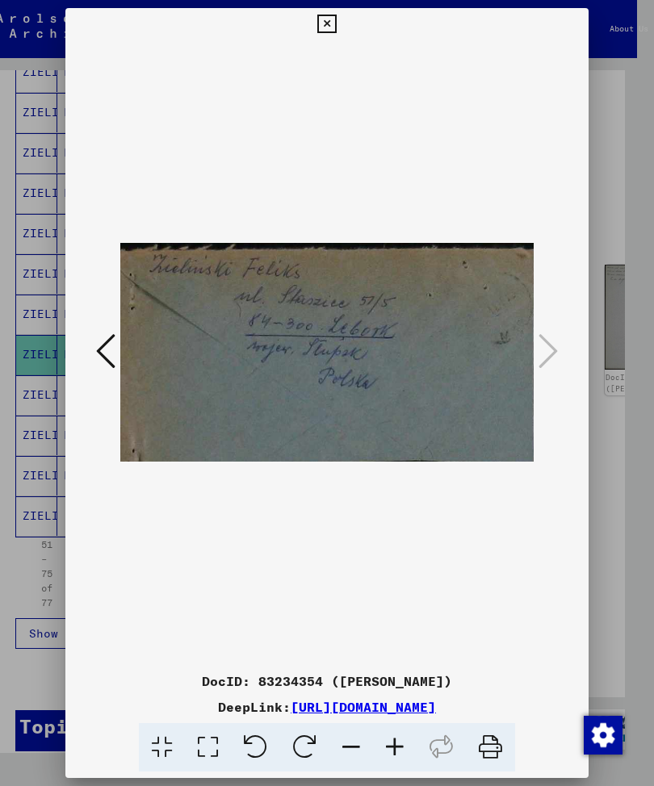
click at [336, 17] on icon at bounding box center [326, 24] width 19 height 19
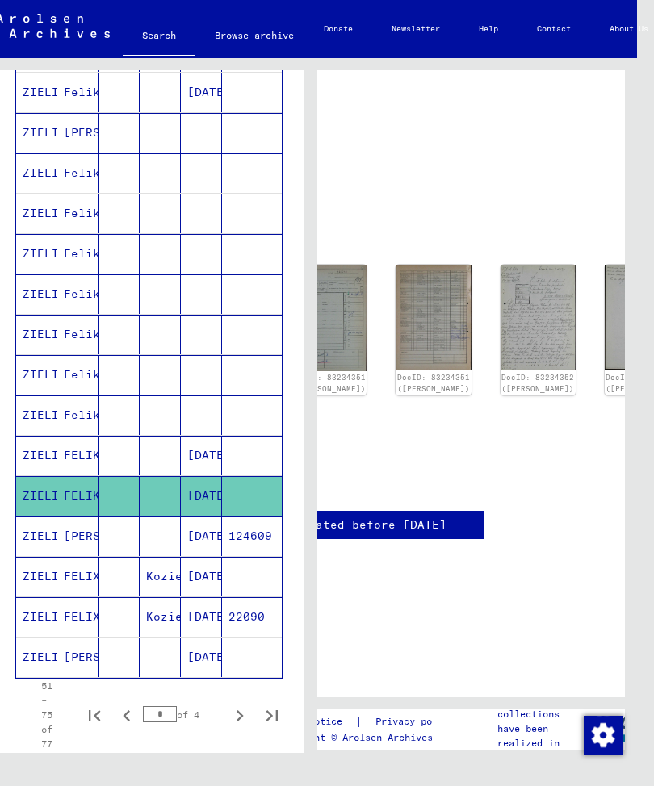
scroll to position [664, 0]
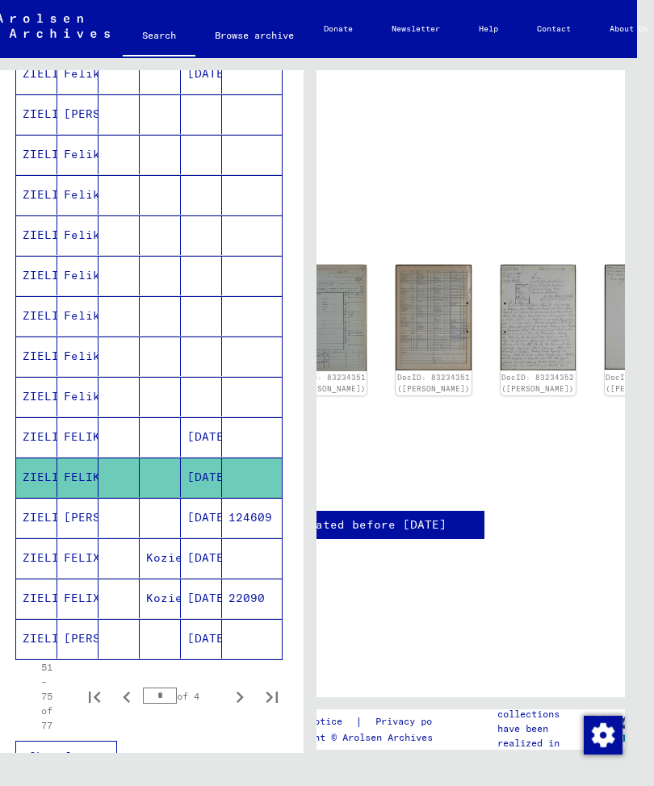
click at [82, 652] on mat-cell "[PERSON_NAME]" at bounding box center [77, 639] width 41 height 40
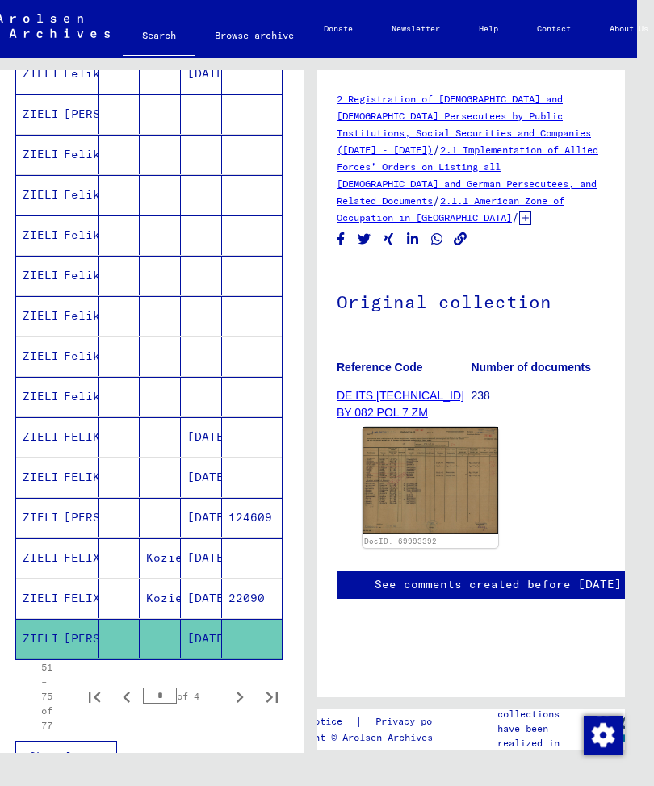
click at [400, 444] on img at bounding box center [431, 480] width 136 height 107
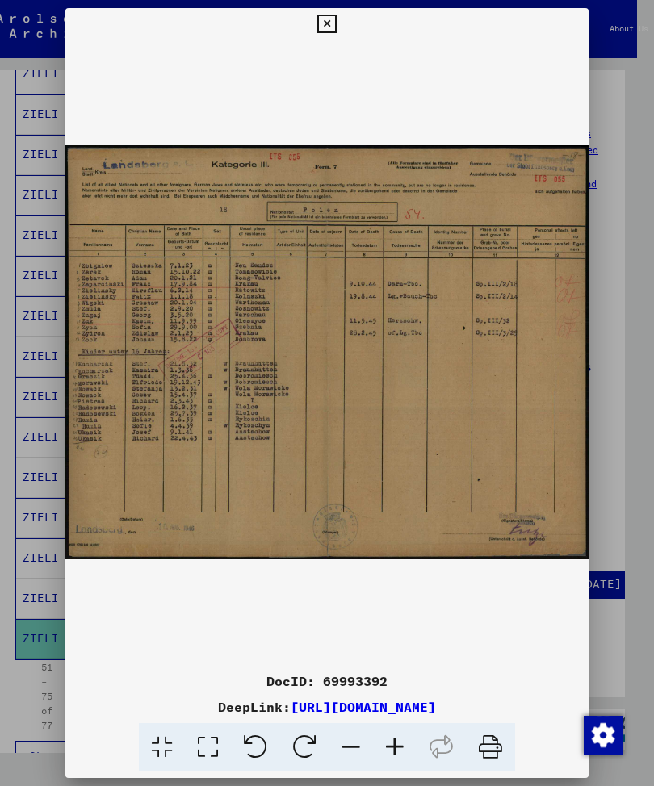
click at [341, 25] on button at bounding box center [326, 24] width 28 height 32
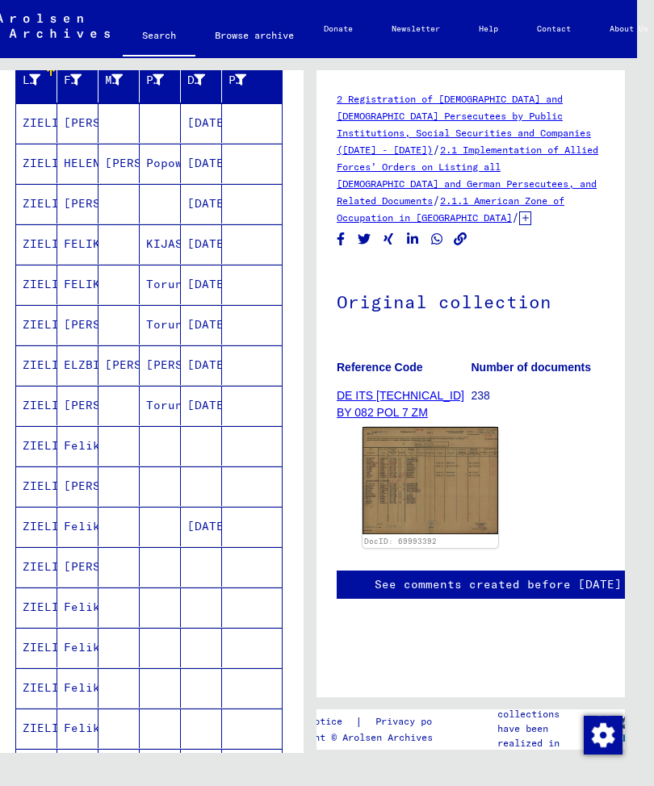
scroll to position [212, 0]
click at [85, 280] on mat-cell "FELIKS" at bounding box center [77, 284] width 41 height 40
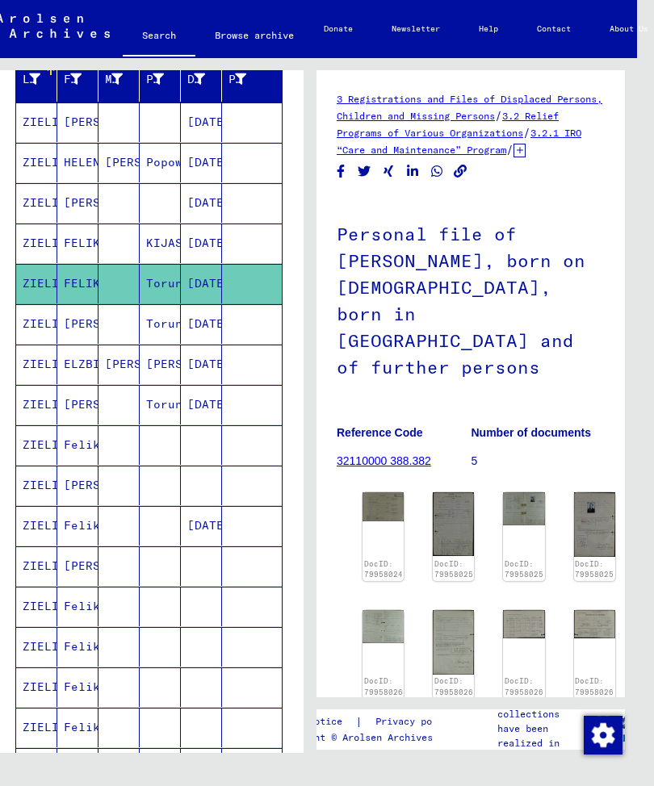
click at [585, 498] on img at bounding box center [594, 525] width 41 height 64
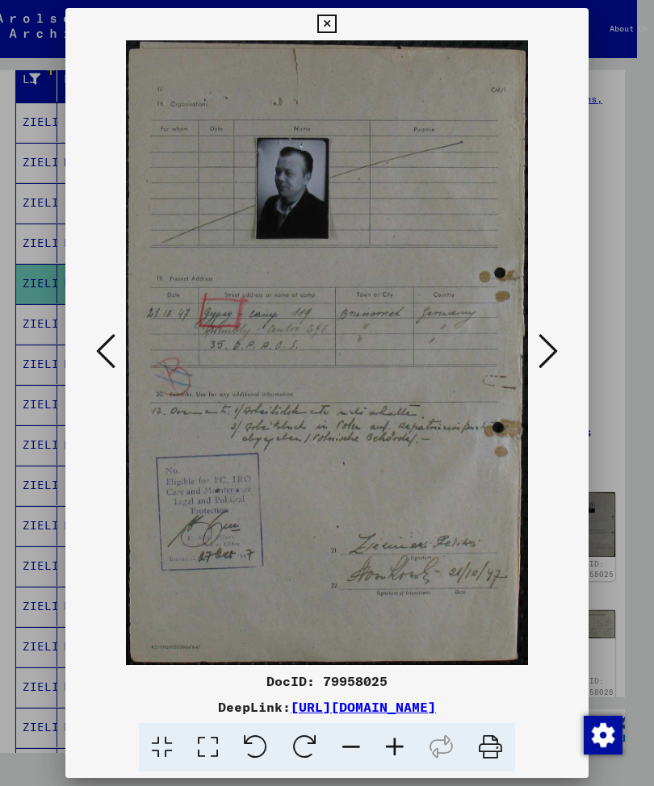
click at [336, 15] on icon at bounding box center [326, 24] width 19 height 19
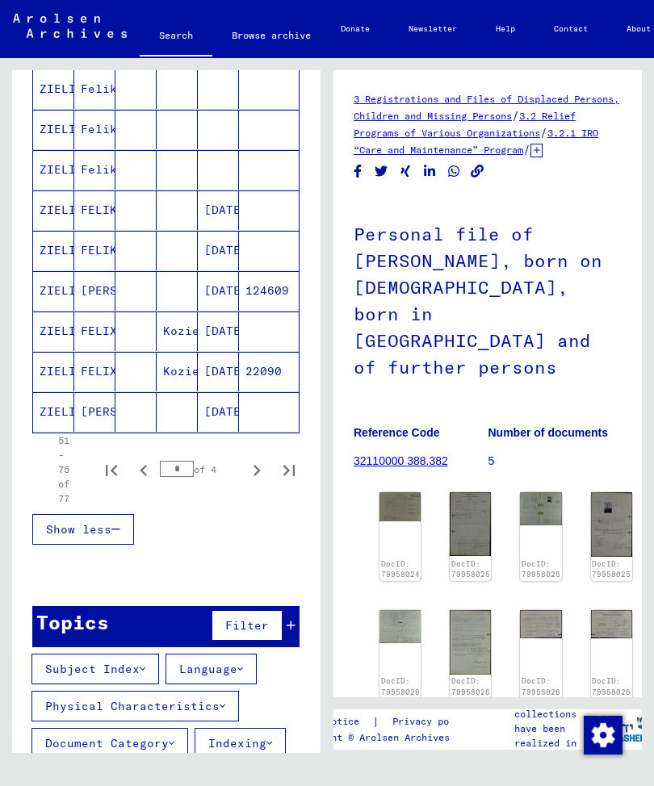
scroll to position [913, 0]
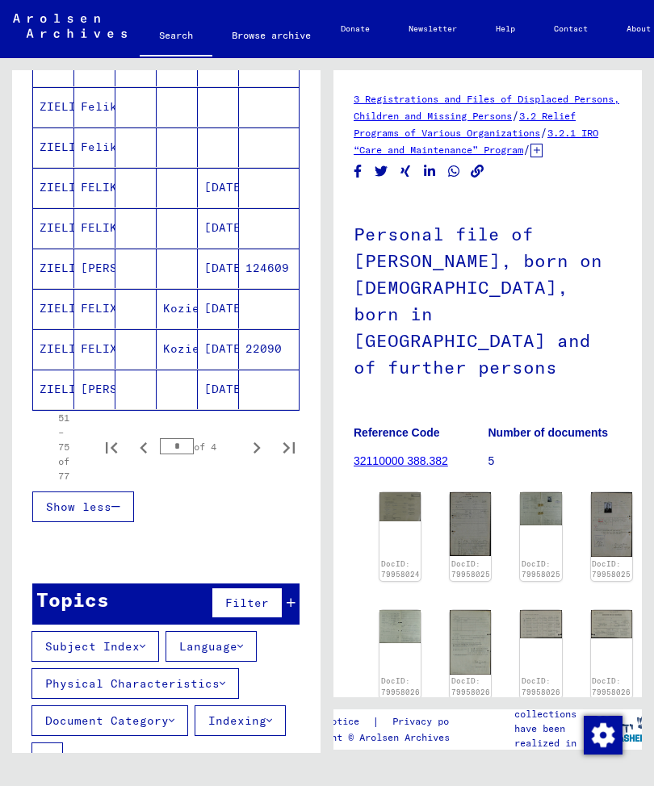
click at [257, 445] on icon "Next page" at bounding box center [256, 448] width 23 height 23
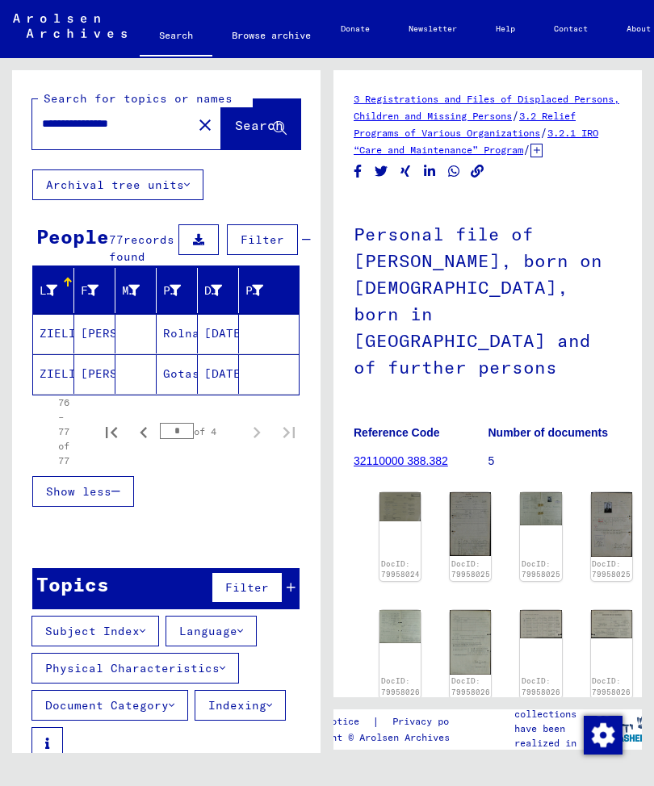
click at [102, 367] on mat-cell "[PERSON_NAME]" at bounding box center [94, 374] width 41 height 40
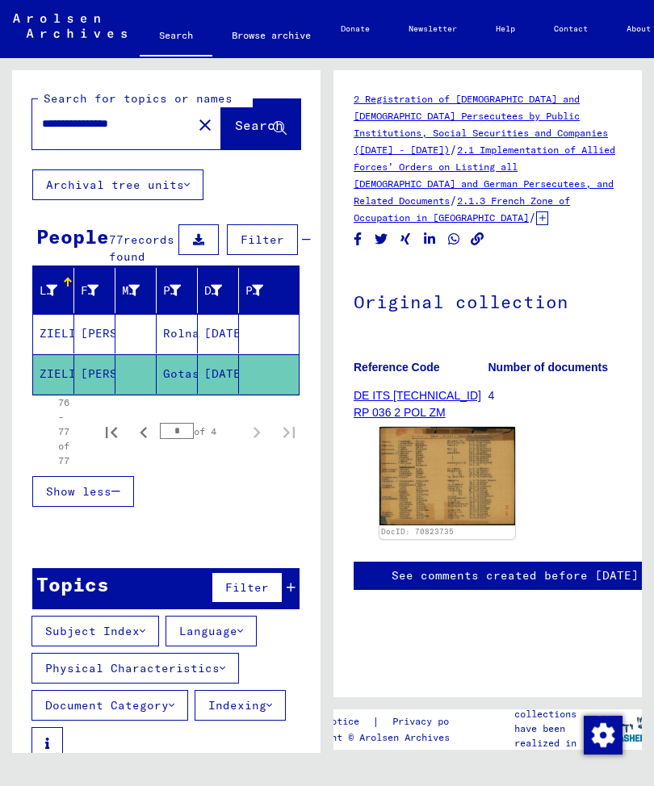
click at [96, 333] on mat-cell "[PERSON_NAME]" at bounding box center [94, 334] width 41 height 40
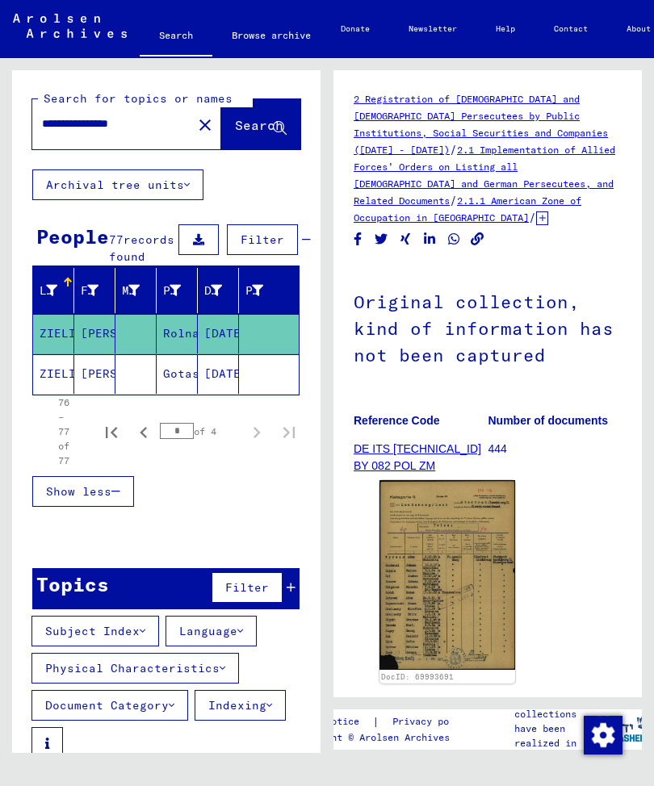
click at [432, 523] on img at bounding box center [447, 575] width 136 height 190
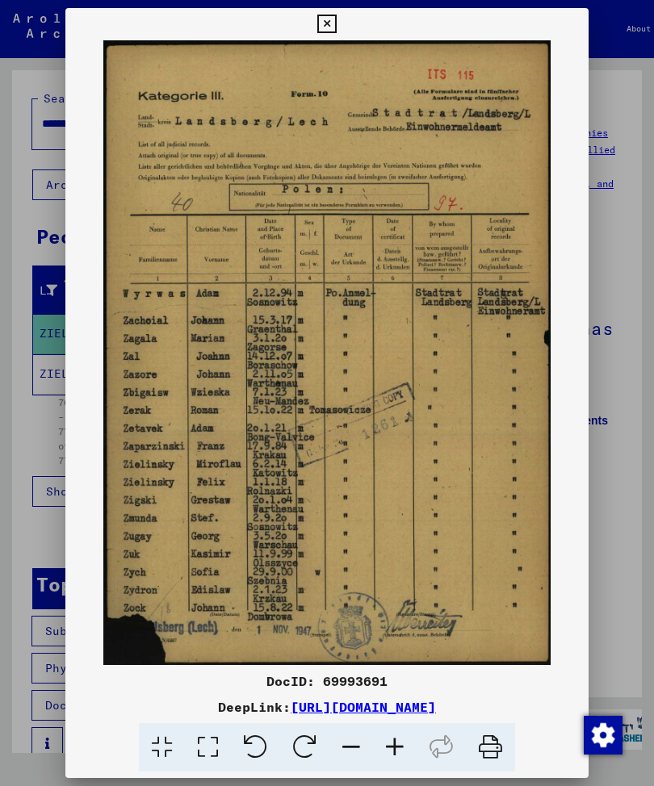
click at [336, 20] on icon at bounding box center [326, 24] width 19 height 19
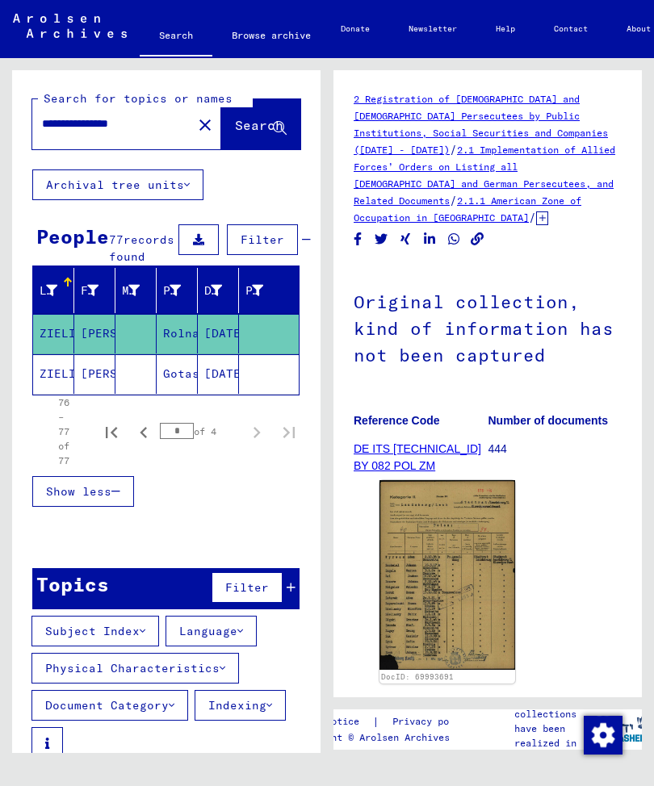
click at [117, 429] on icon "First page" at bounding box center [111, 432] width 23 height 23
type input "*"
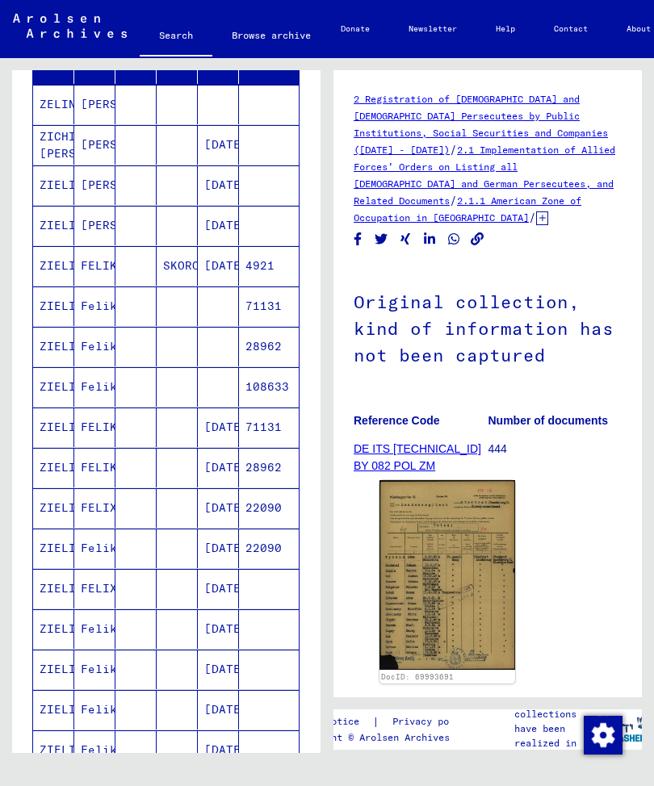
scroll to position [189, 0]
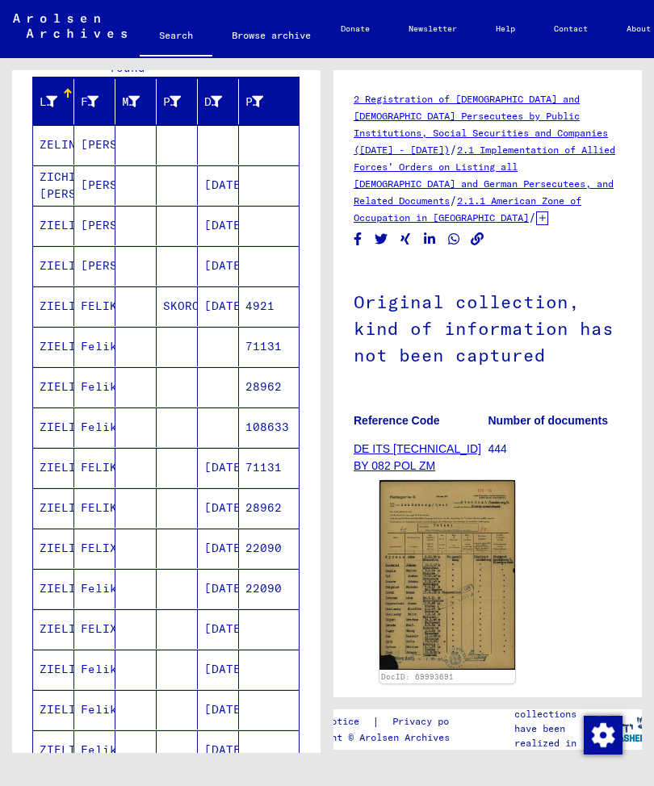
click at [56, 306] on mat-cell "ZIELINSKI" at bounding box center [53, 307] width 41 height 40
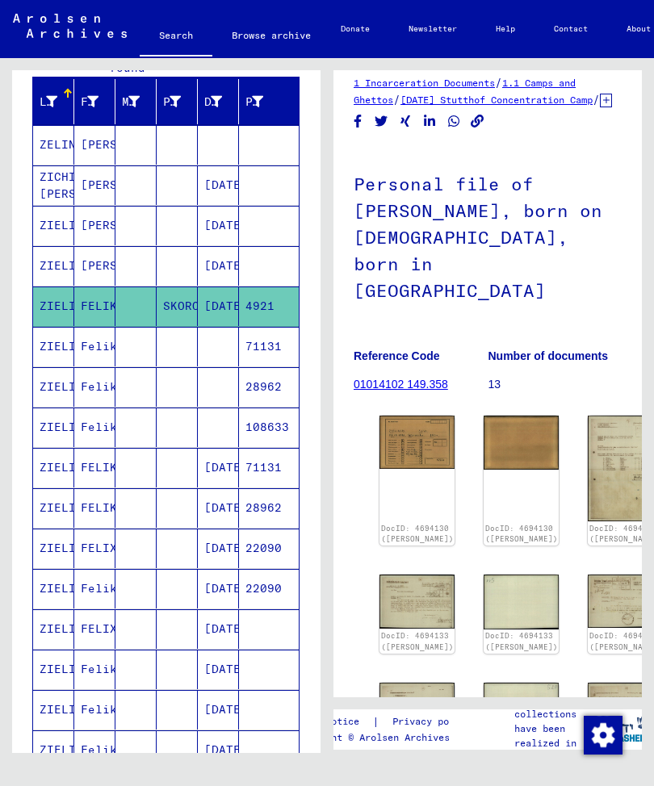
scroll to position [15, 0]
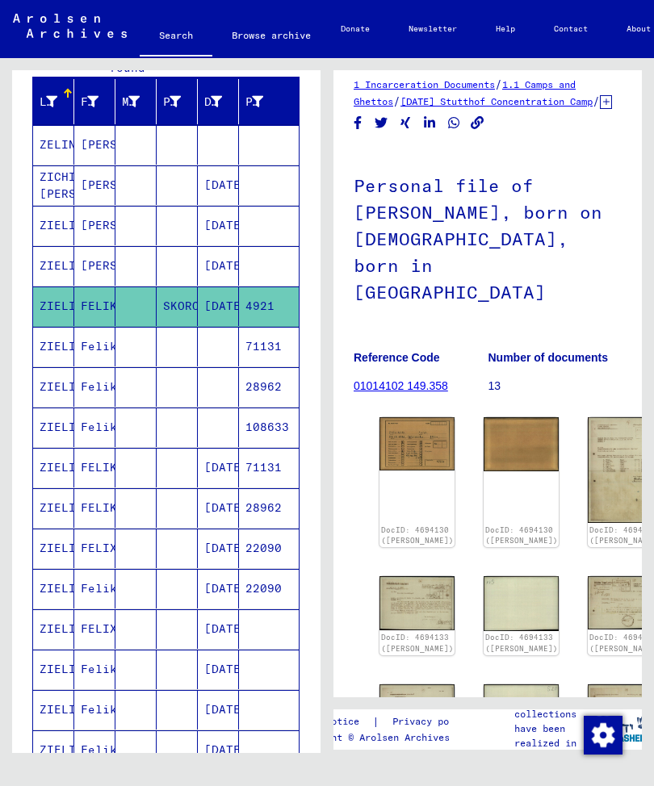
click at [413, 417] on img at bounding box center [416, 443] width 75 height 53
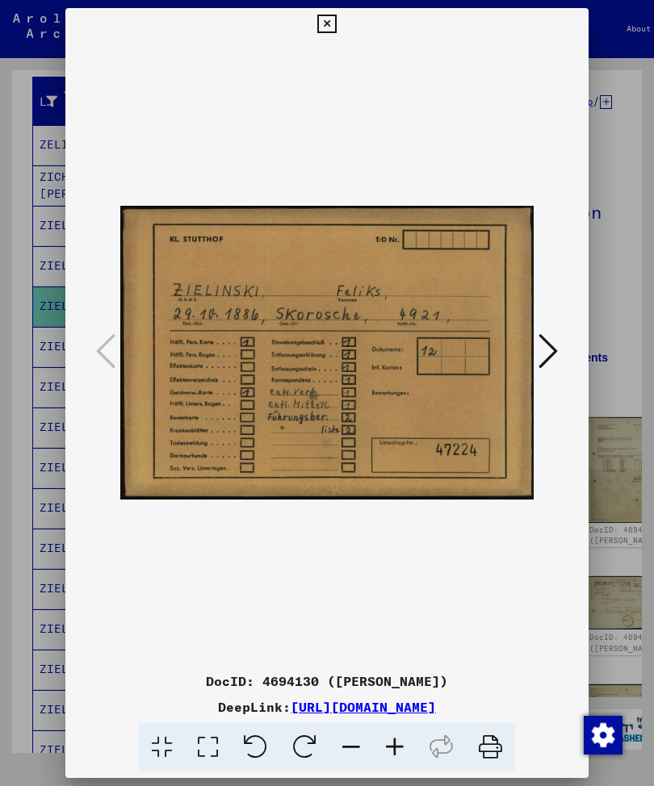
click at [552, 342] on icon at bounding box center [548, 351] width 19 height 39
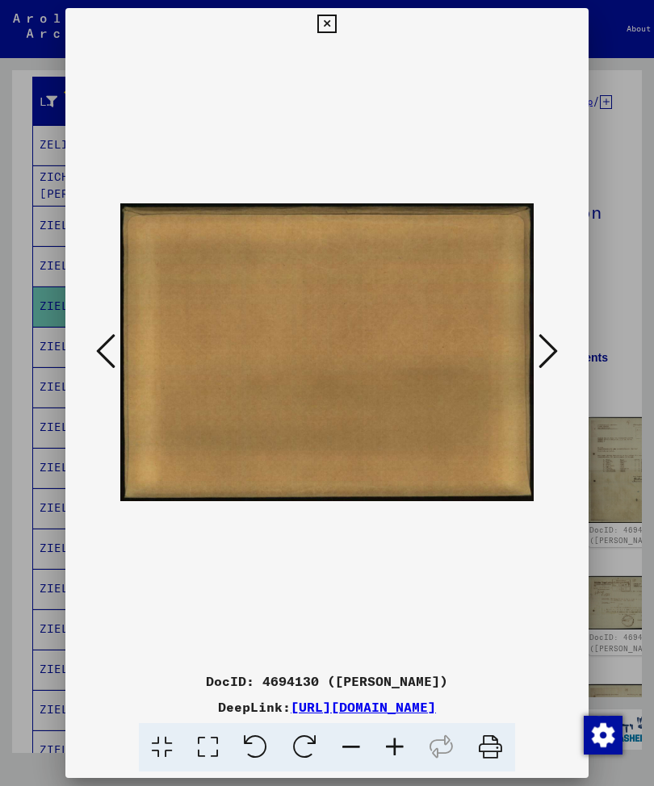
click at [551, 338] on icon at bounding box center [548, 351] width 19 height 39
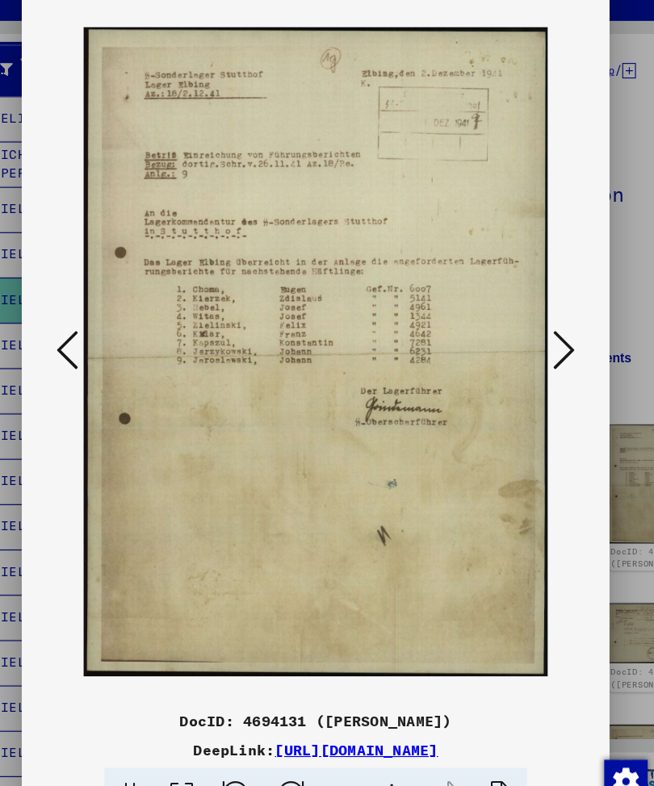
click at [539, 332] on icon at bounding box center [548, 351] width 19 height 39
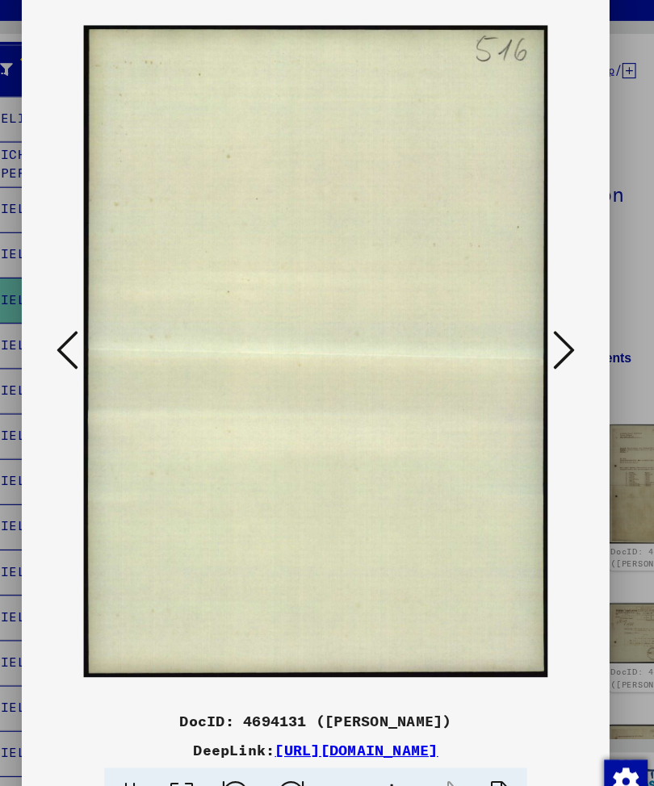
click at [539, 332] on icon at bounding box center [548, 351] width 19 height 39
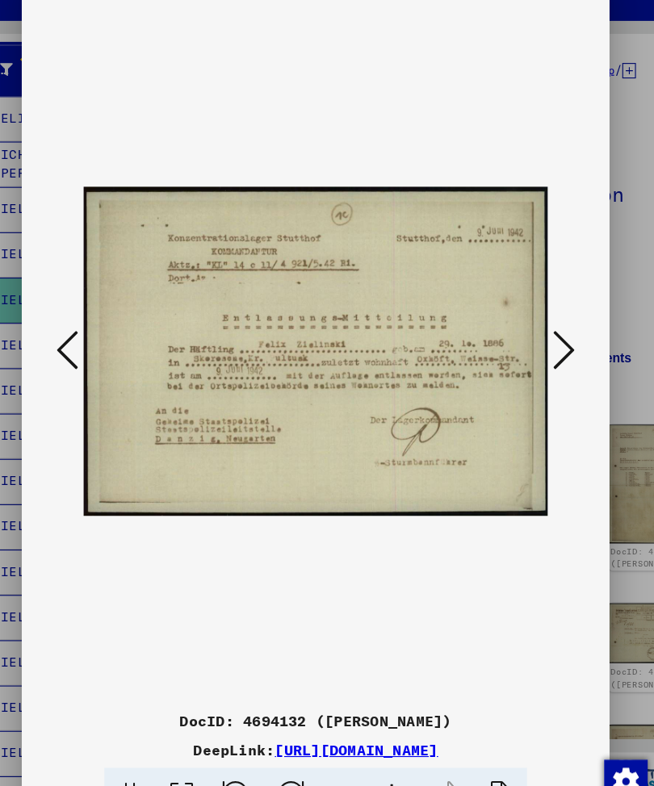
click at [539, 332] on icon at bounding box center [548, 351] width 19 height 39
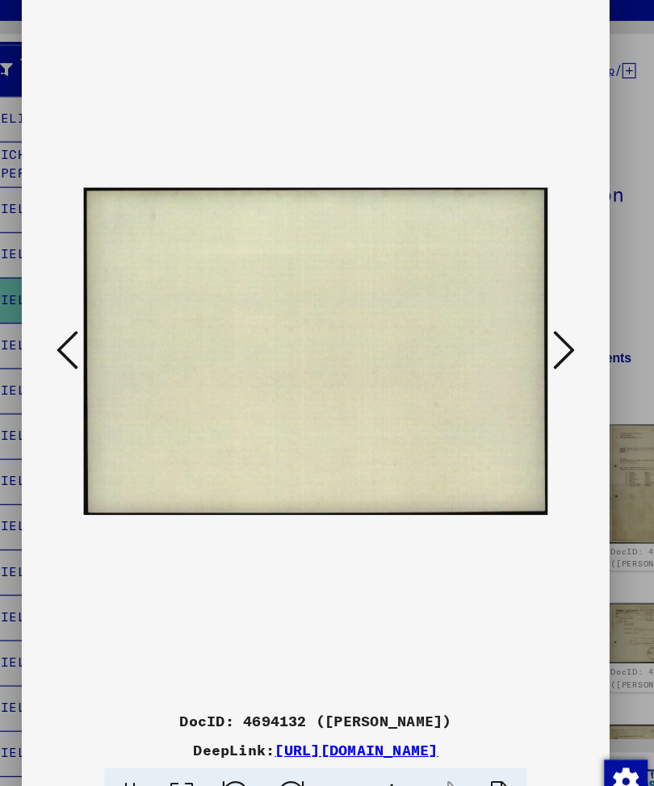
click at [539, 332] on icon at bounding box center [548, 351] width 19 height 39
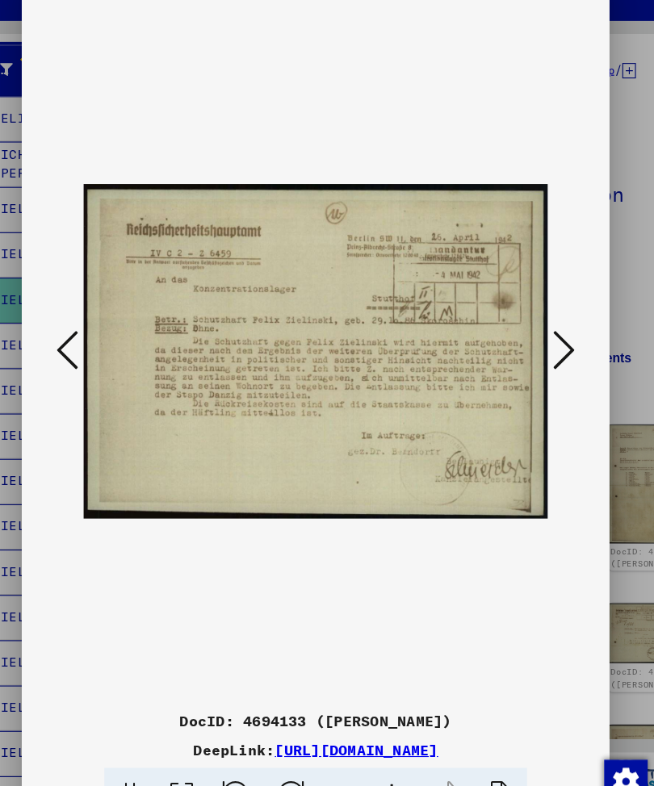
click at [539, 332] on icon at bounding box center [548, 351] width 19 height 39
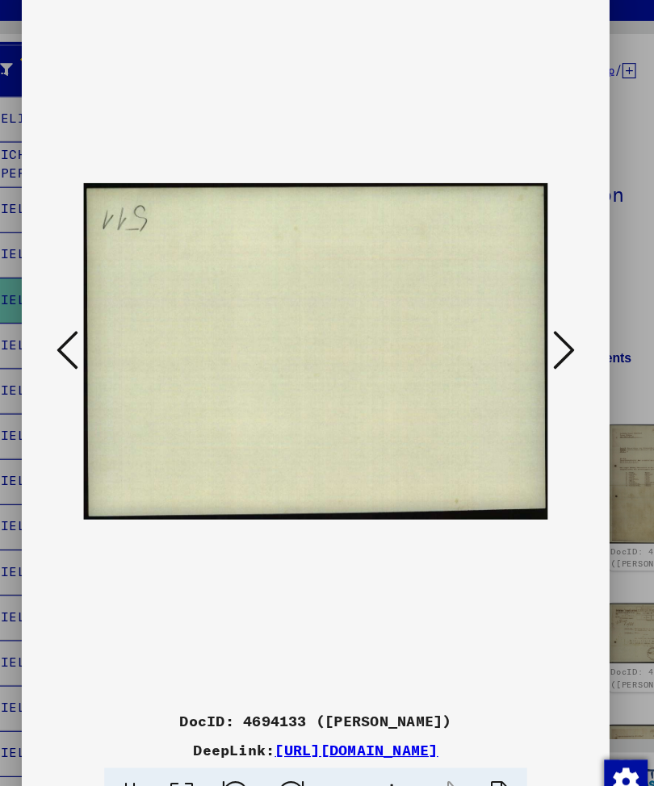
click at [539, 332] on icon at bounding box center [548, 351] width 19 height 39
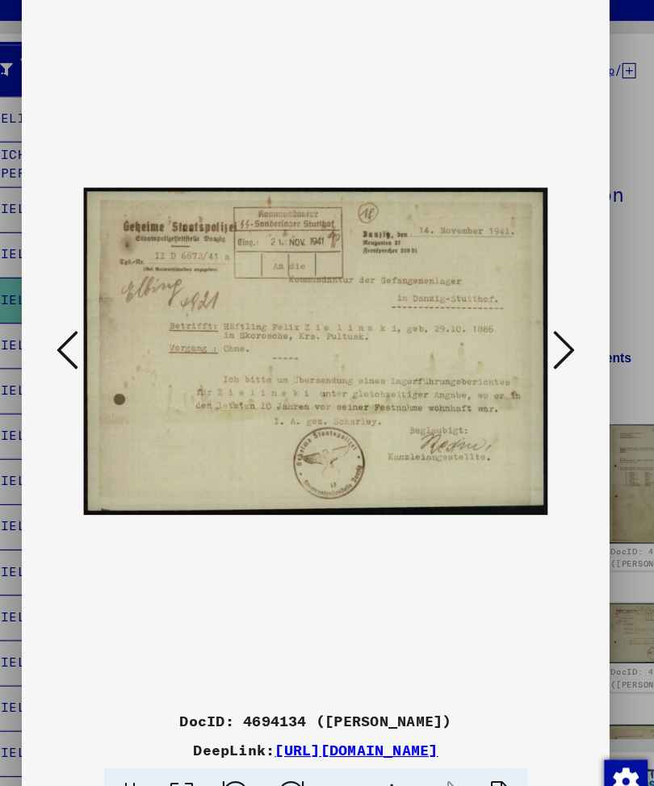
click at [539, 332] on icon at bounding box center [548, 351] width 19 height 39
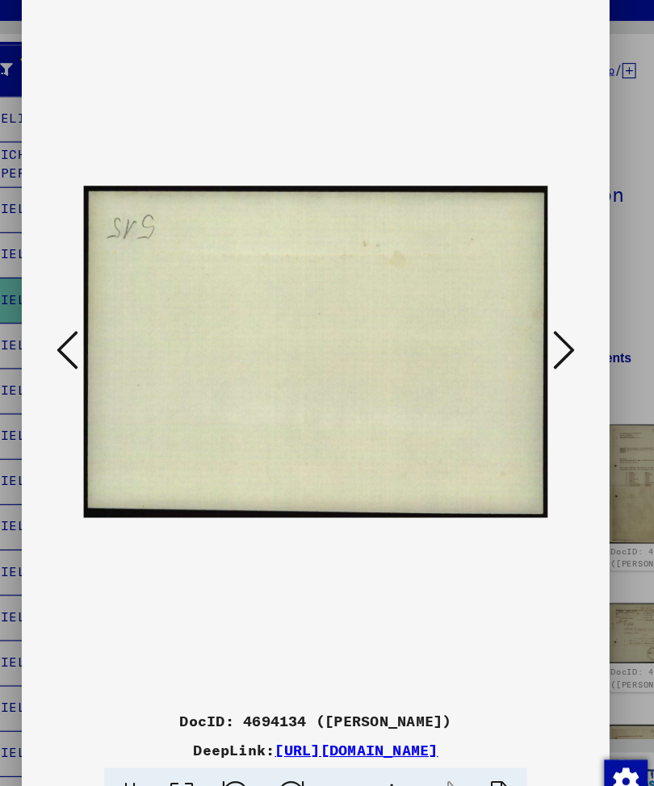
click at [539, 332] on icon at bounding box center [548, 351] width 19 height 39
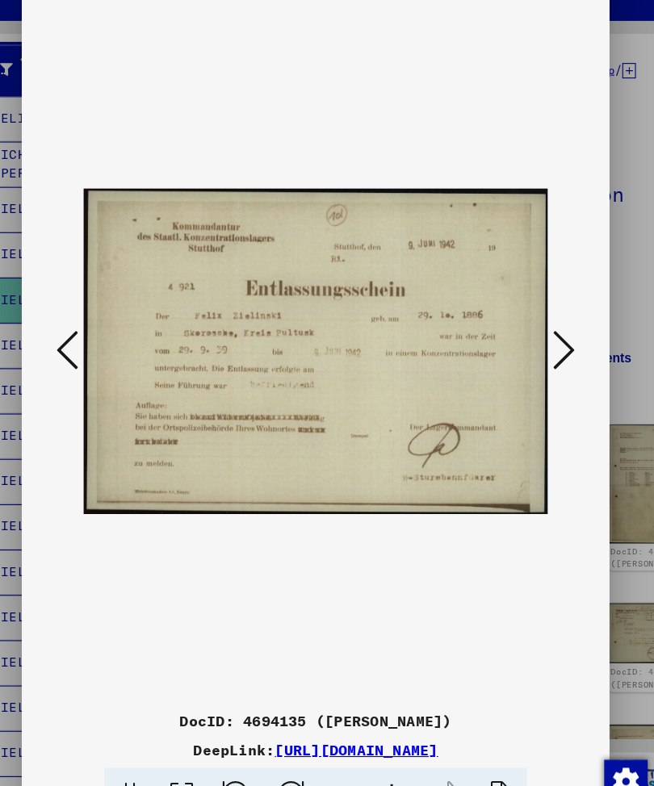
click at [539, 332] on icon at bounding box center [548, 351] width 19 height 39
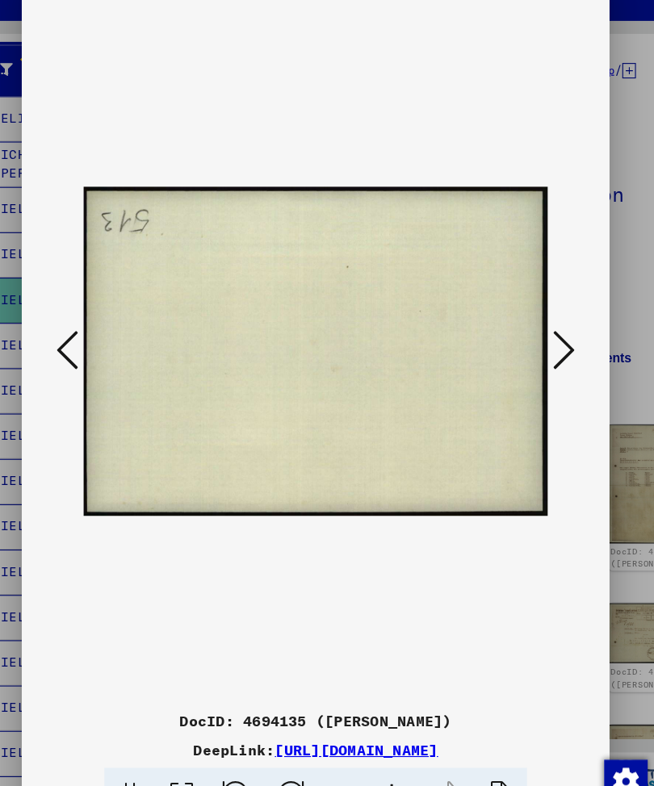
click at [539, 332] on icon at bounding box center [548, 351] width 19 height 39
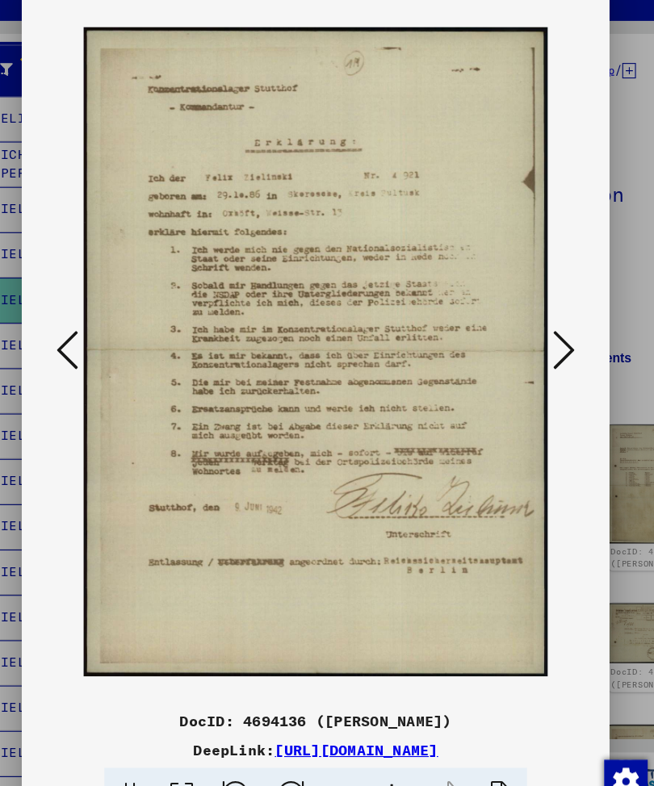
click at [534, 329] on button at bounding box center [548, 352] width 29 height 46
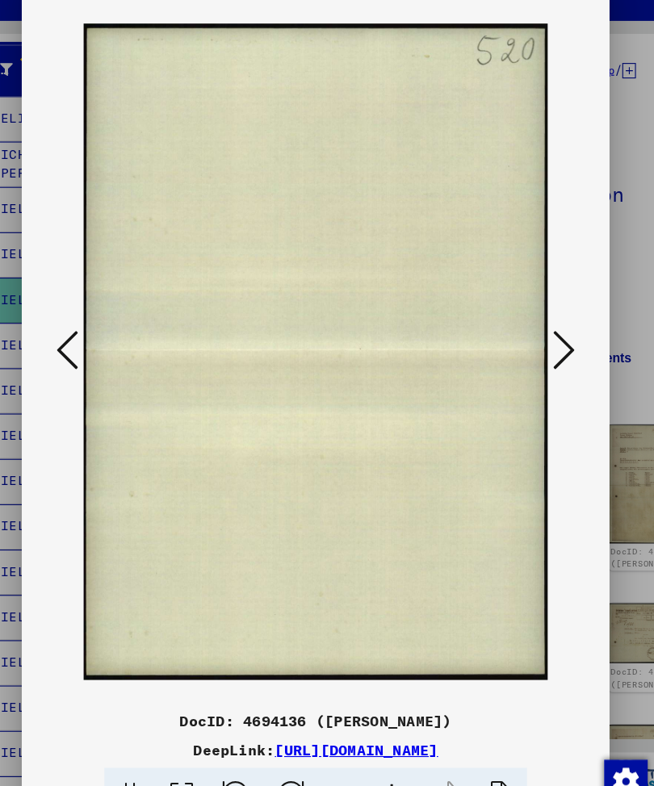
click at [539, 332] on icon at bounding box center [548, 351] width 19 height 39
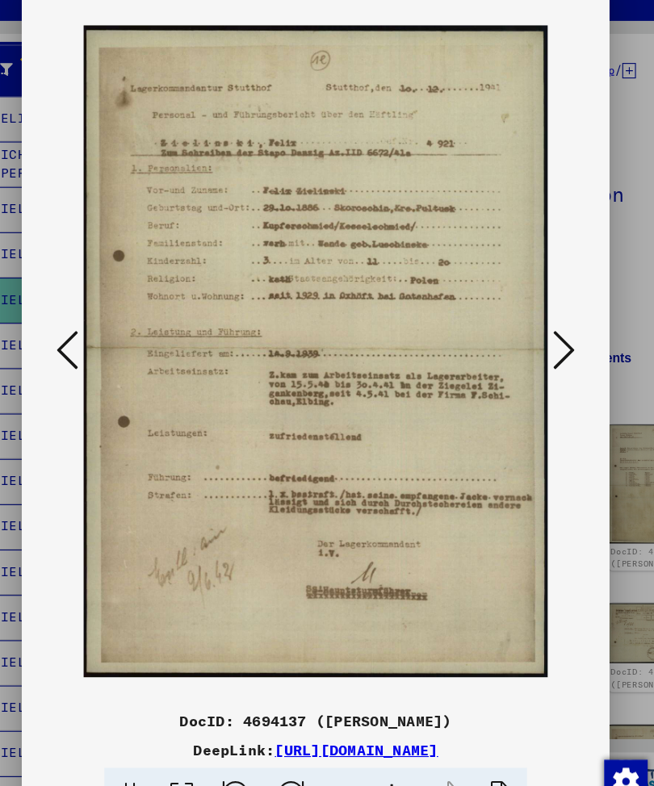
click at [539, 332] on icon at bounding box center [548, 351] width 19 height 39
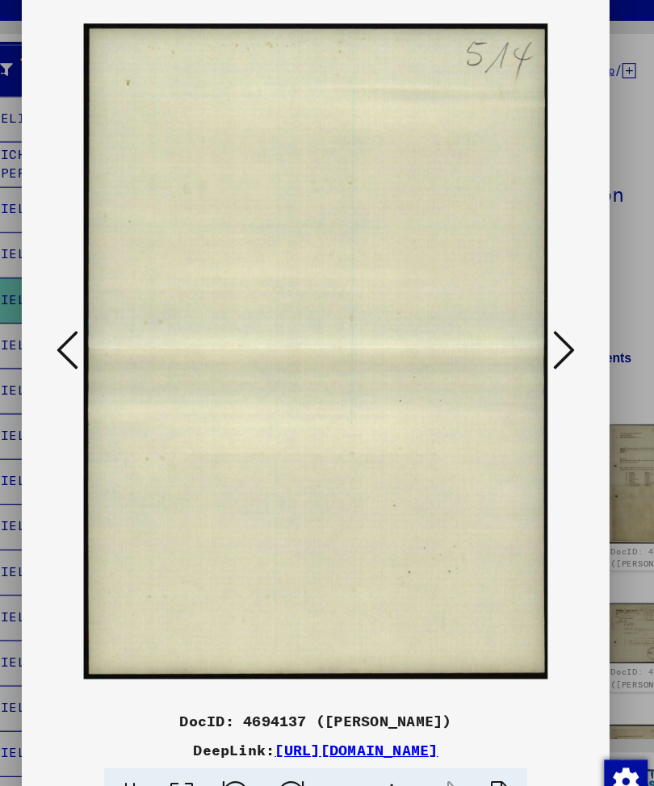
click at [539, 332] on icon at bounding box center [548, 351] width 19 height 39
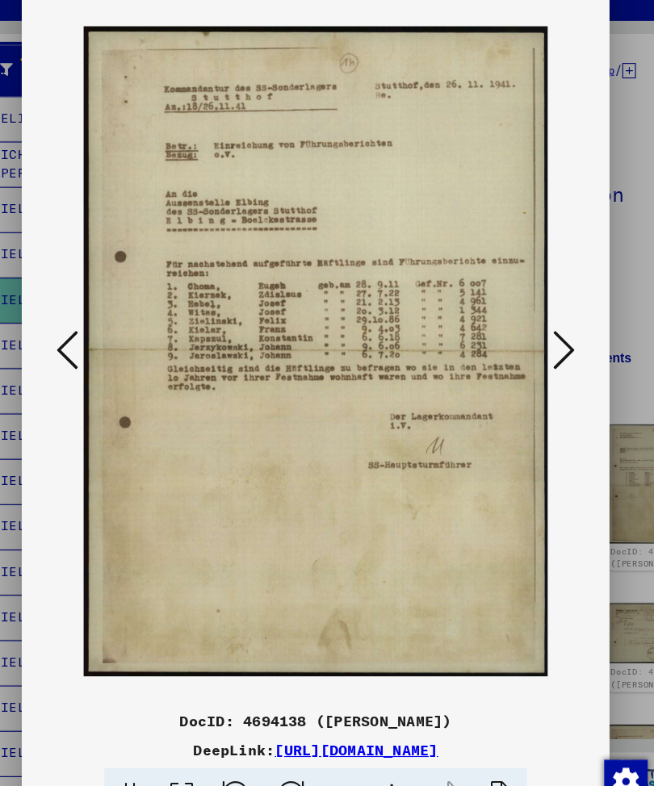
click at [539, 332] on icon at bounding box center [548, 351] width 19 height 39
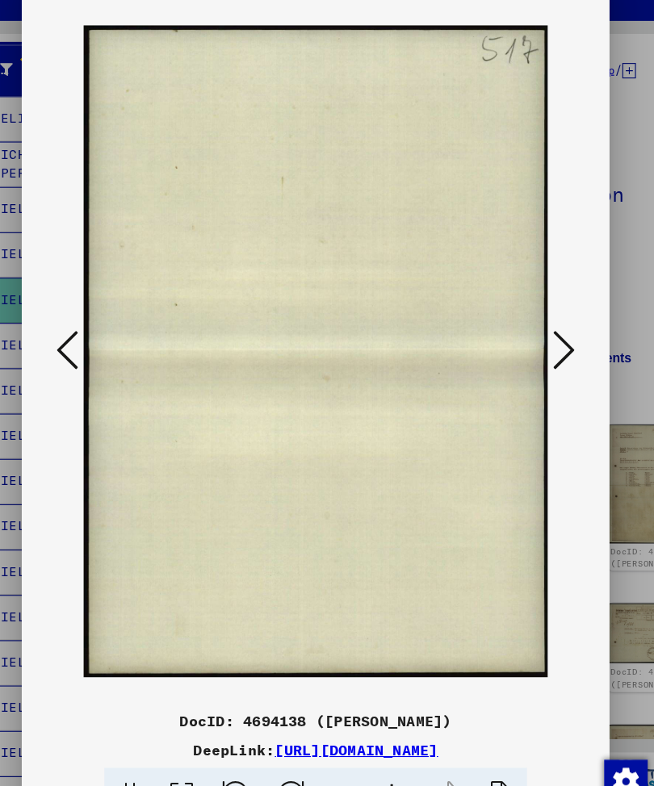
click at [539, 332] on icon at bounding box center [548, 351] width 19 height 39
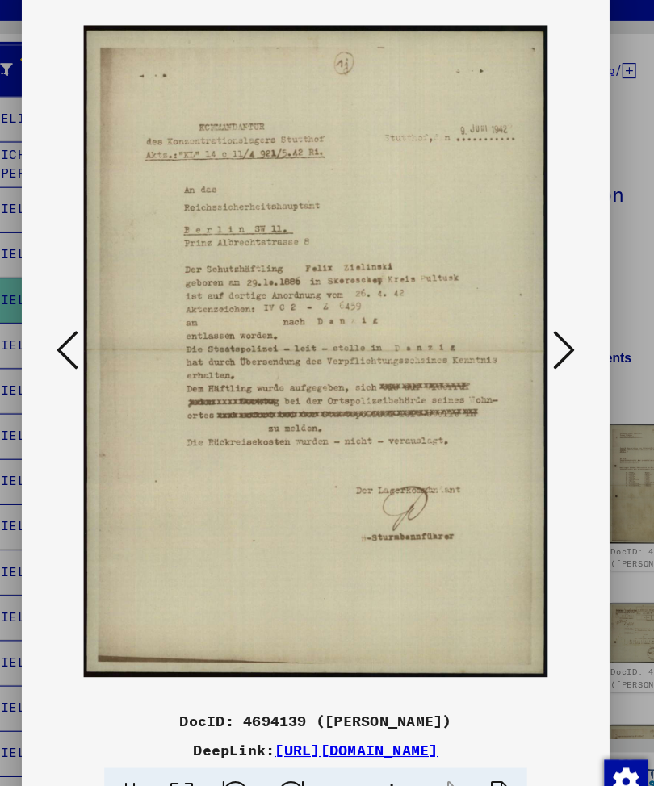
click at [539, 332] on icon at bounding box center [548, 351] width 19 height 39
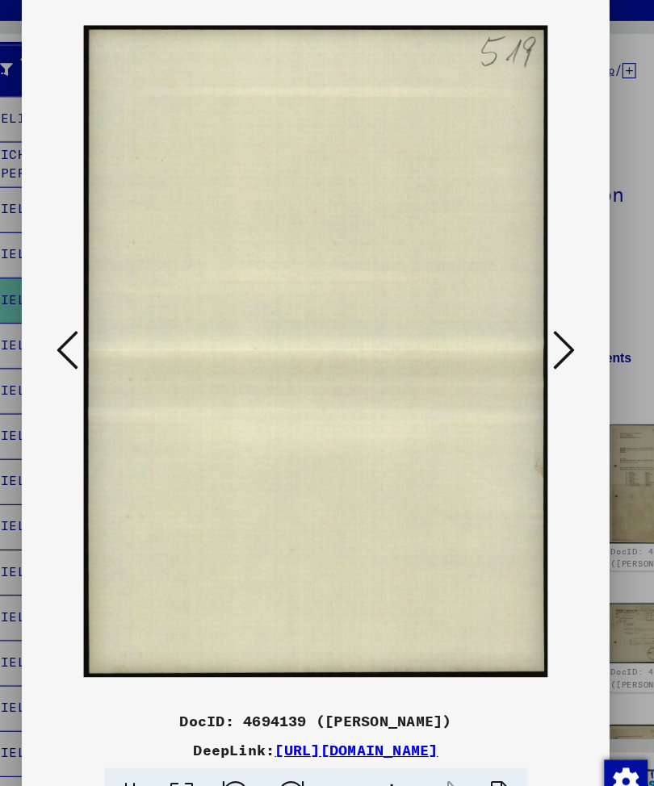
click at [539, 332] on icon at bounding box center [548, 351] width 19 height 39
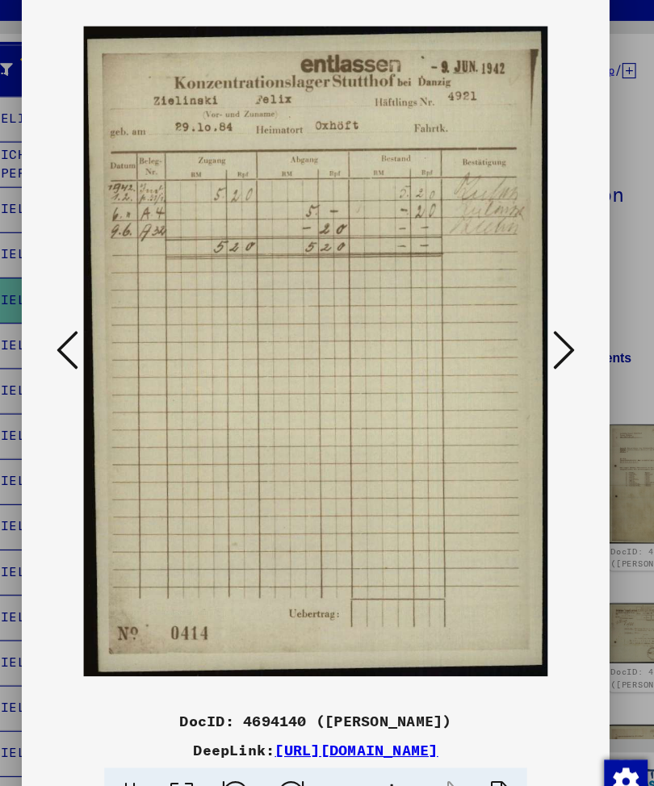
click at [539, 332] on icon at bounding box center [548, 351] width 19 height 39
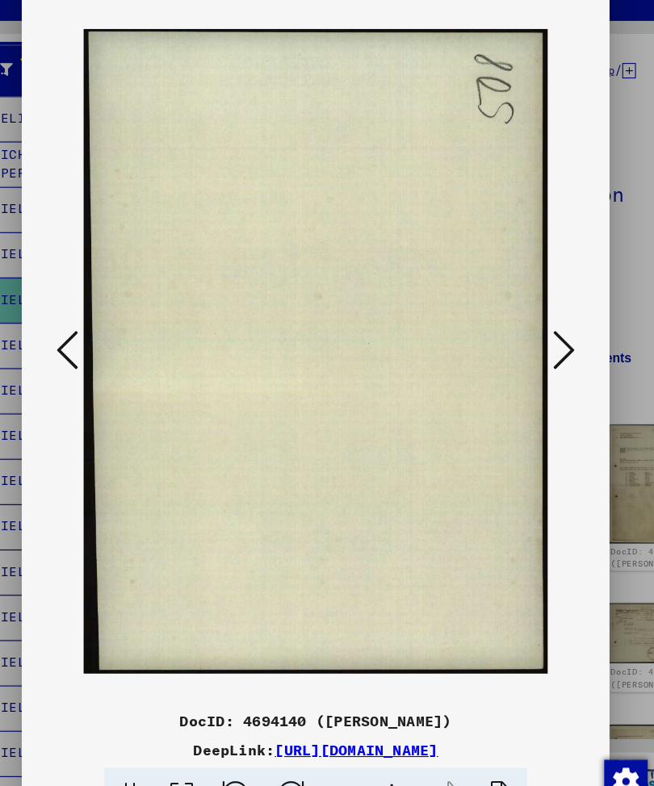
click at [539, 332] on icon at bounding box center [548, 351] width 19 height 39
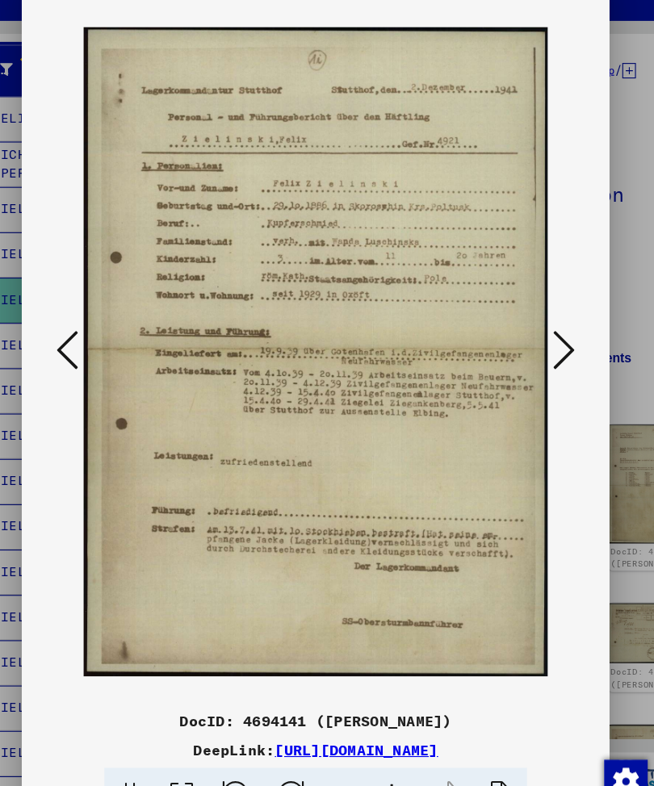
click at [539, 332] on icon at bounding box center [548, 351] width 19 height 39
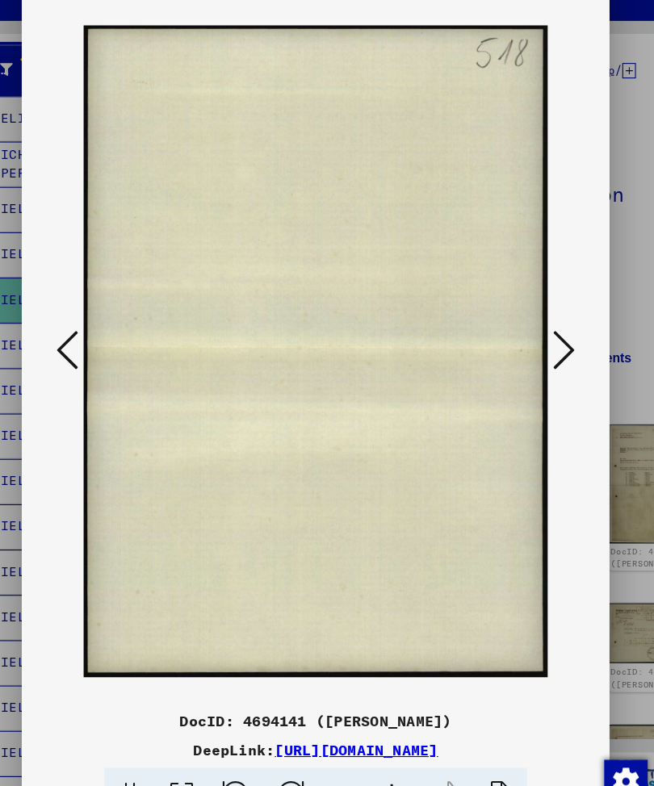
click at [539, 332] on icon at bounding box center [548, 351] width 19 height 39
